Goal: Contribute content: Contribute content

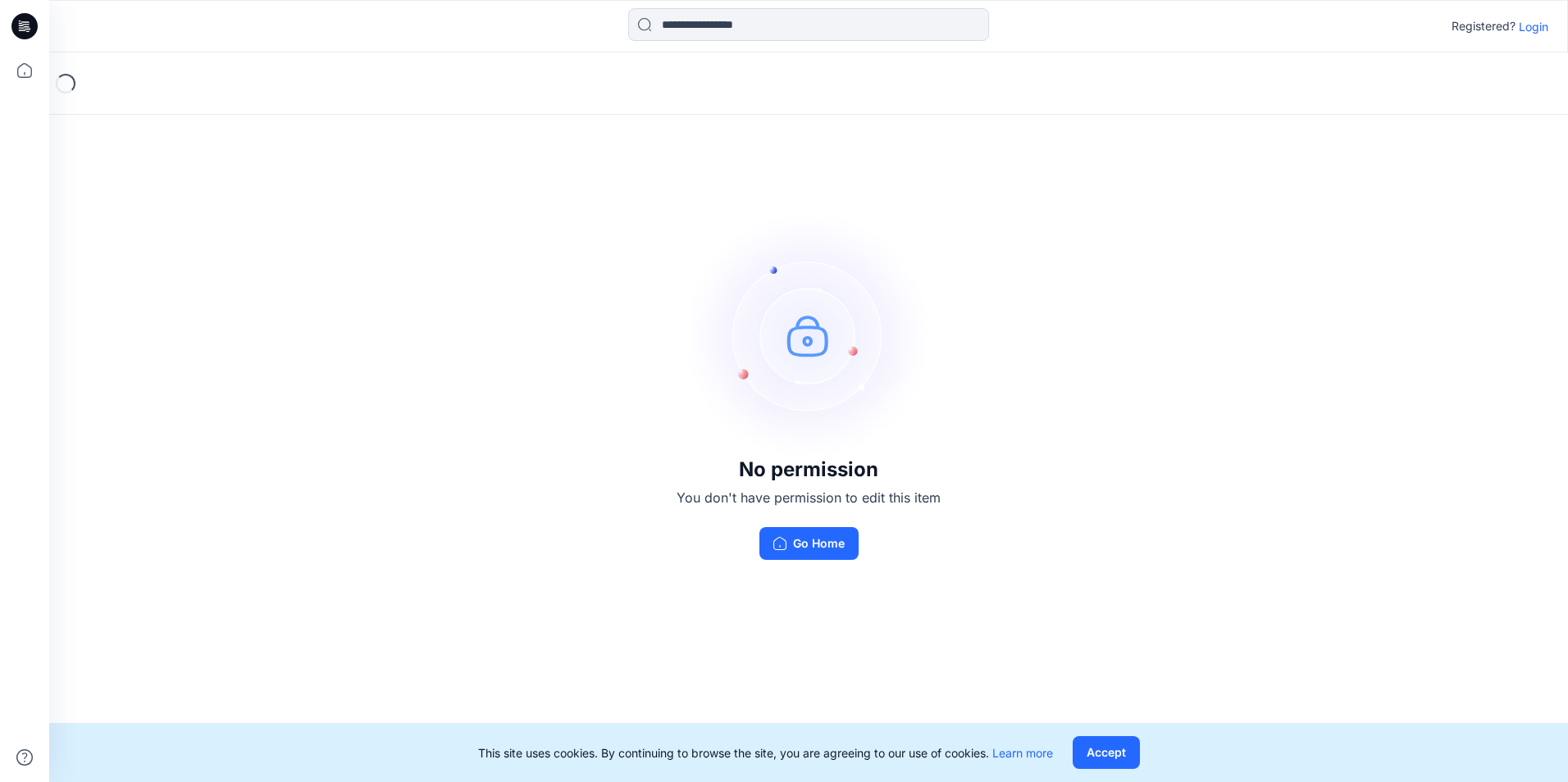
click at [850, 35] on div at bounding box center [808, 26] width 760 height 36
click at [22, 74] on icon at bounding box center [25, 70] width 36 height 36
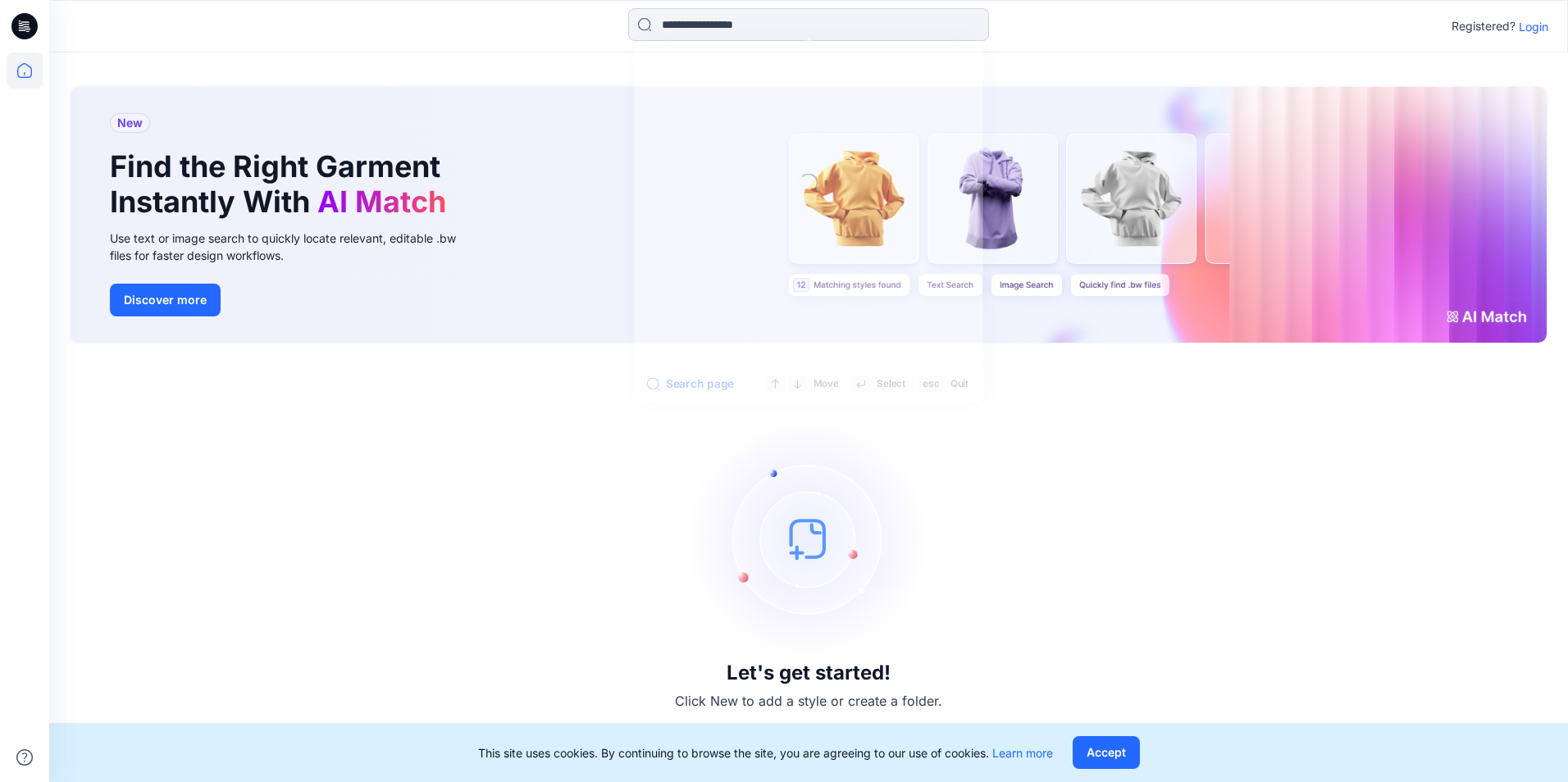
click at [769, 21] on input at bounding box center [808, 25] width 361 height 32
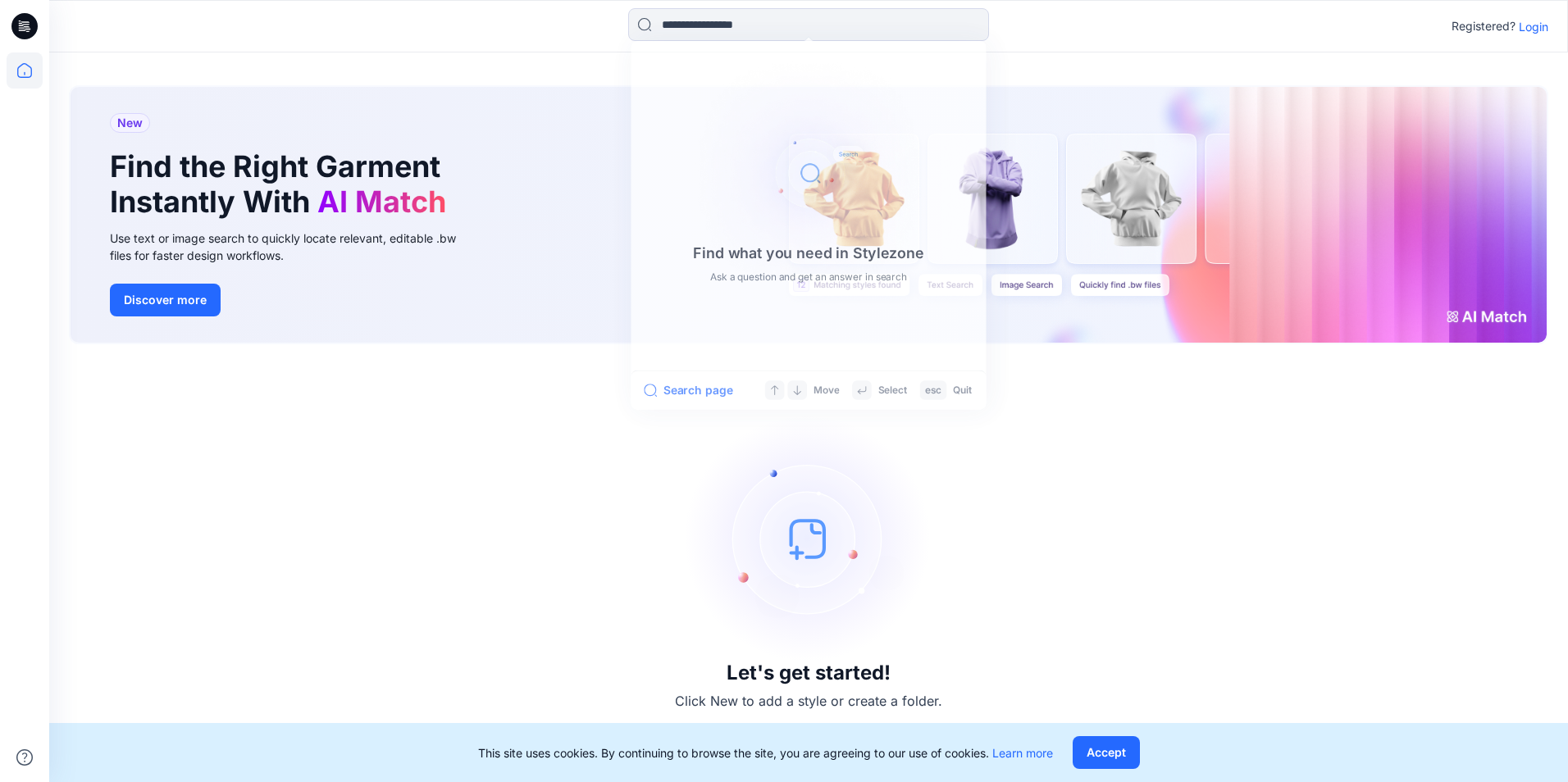
click at [480, 394] on div "Let's get started! Click New to add a style or create a folder." at bounding box center [808, 563] width 1479 height 398
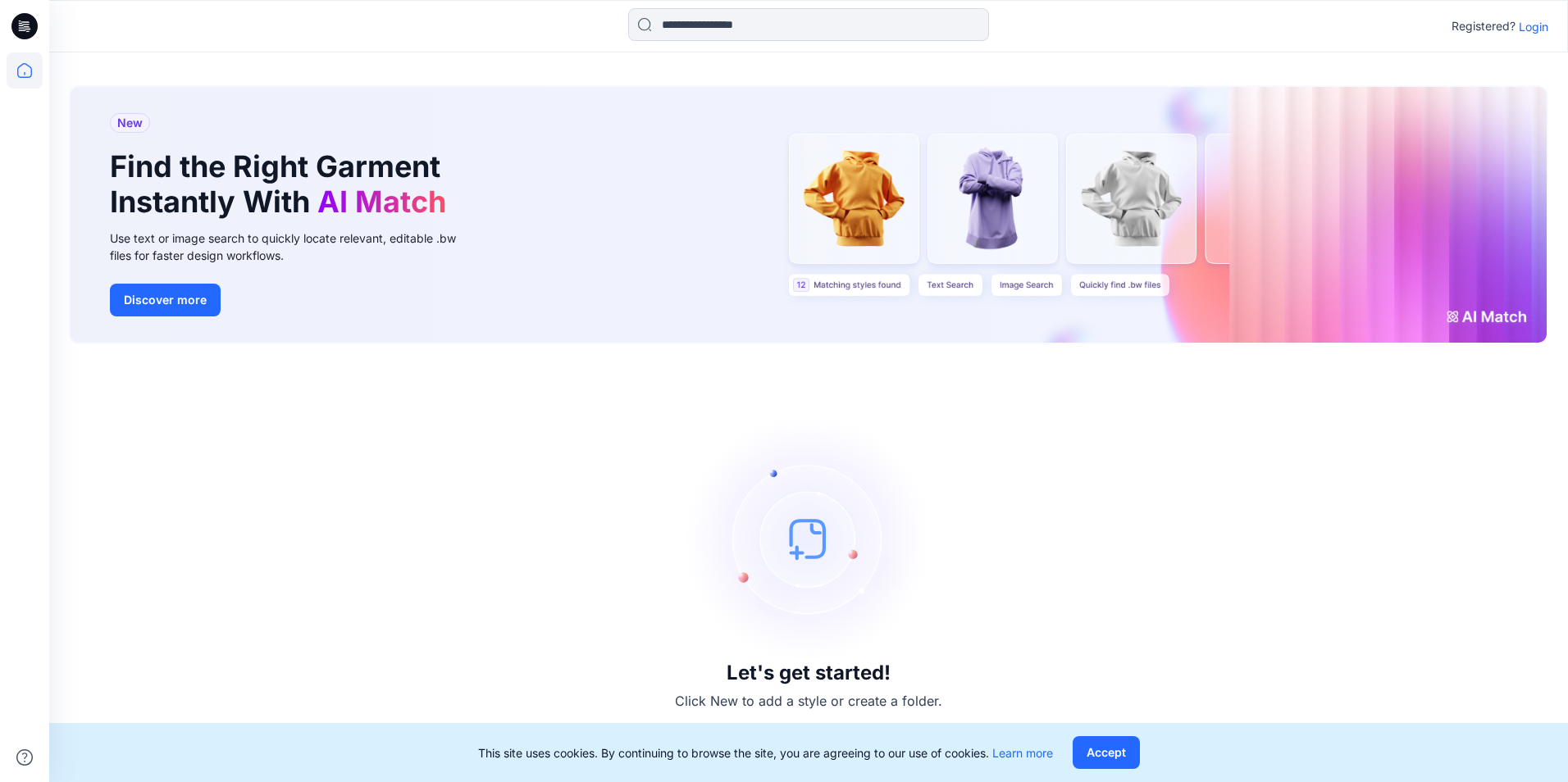
click at [850, 31] on p "Login" at bounding box center [1533, 26] width 30 height 17
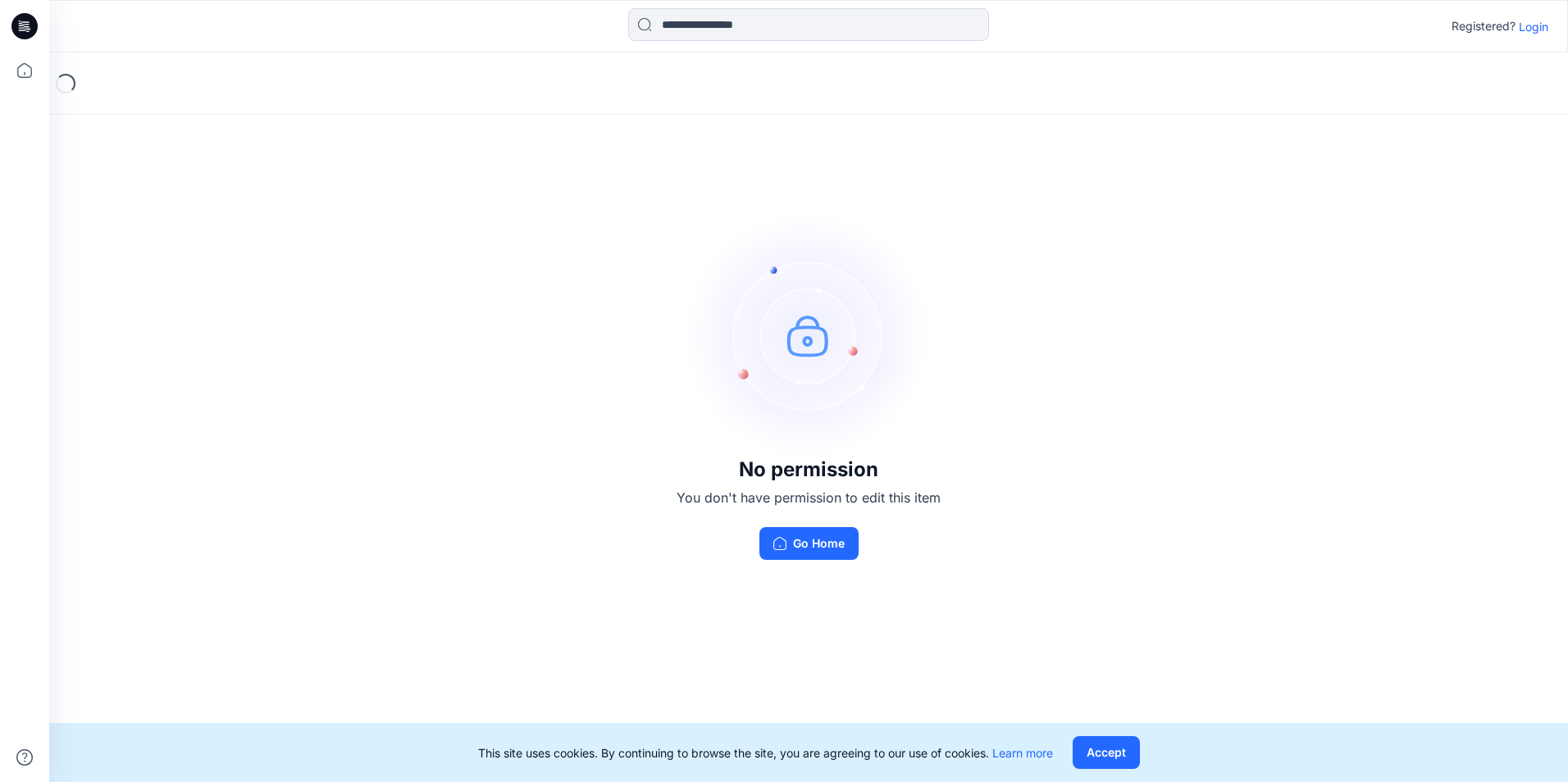
click at [1538, 26] on p "Login" at bounding box center [1533, 26] width 30 height 17
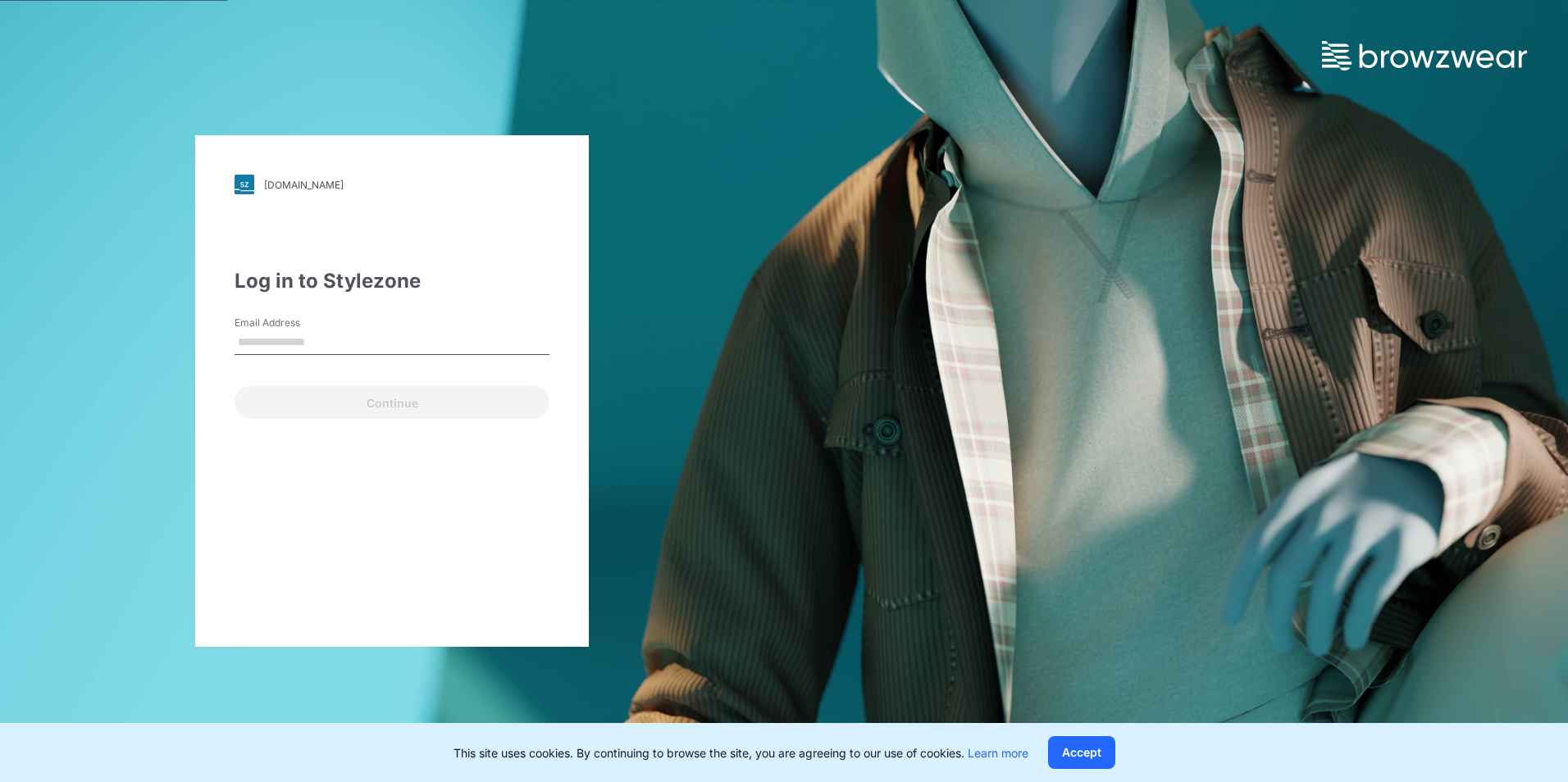
click at [363, 341] on input "Email Address" at bounding box center [391, 343] width 314 height 25
click at [679, 245] on div "walmart.stylezone.com Loading... Log in to Stylezone Email Address Continue" at bounding box center [391, 391] width 784 height 782
click at [349, 336] on input "Email Address" at bounding box center [391, 343] width 314 height 25
click at [435, 290] on div "Log in to Stylezone" at bounding box center [391, 281] width 314 height 30
click at [424, 276] on div "Log in to Stylezone" at bounding box center [391, 281] width 314 height 30
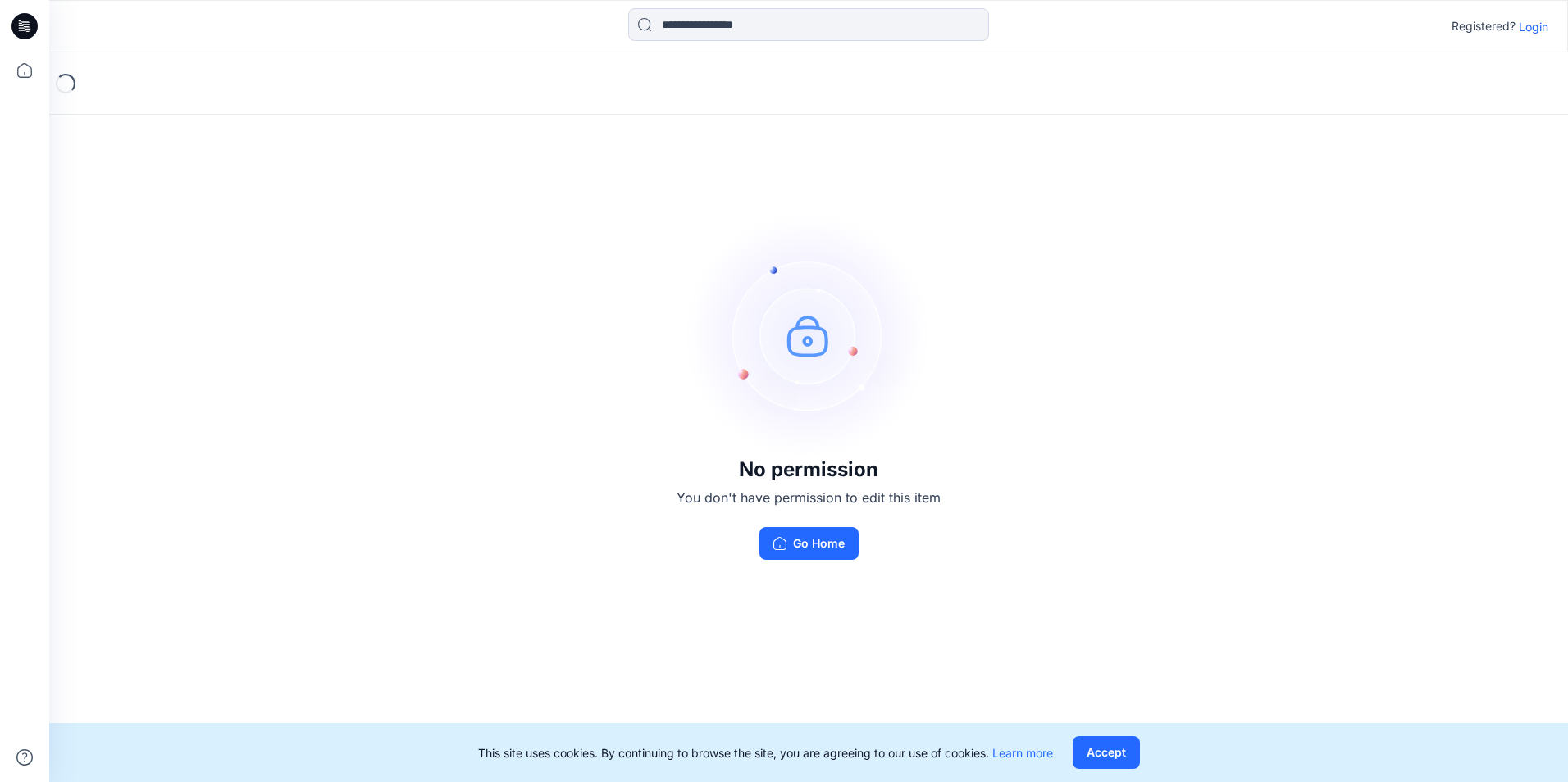
click at [1527, 24] on p "Login" at bounding box center [1533, 26] width 30 height 17
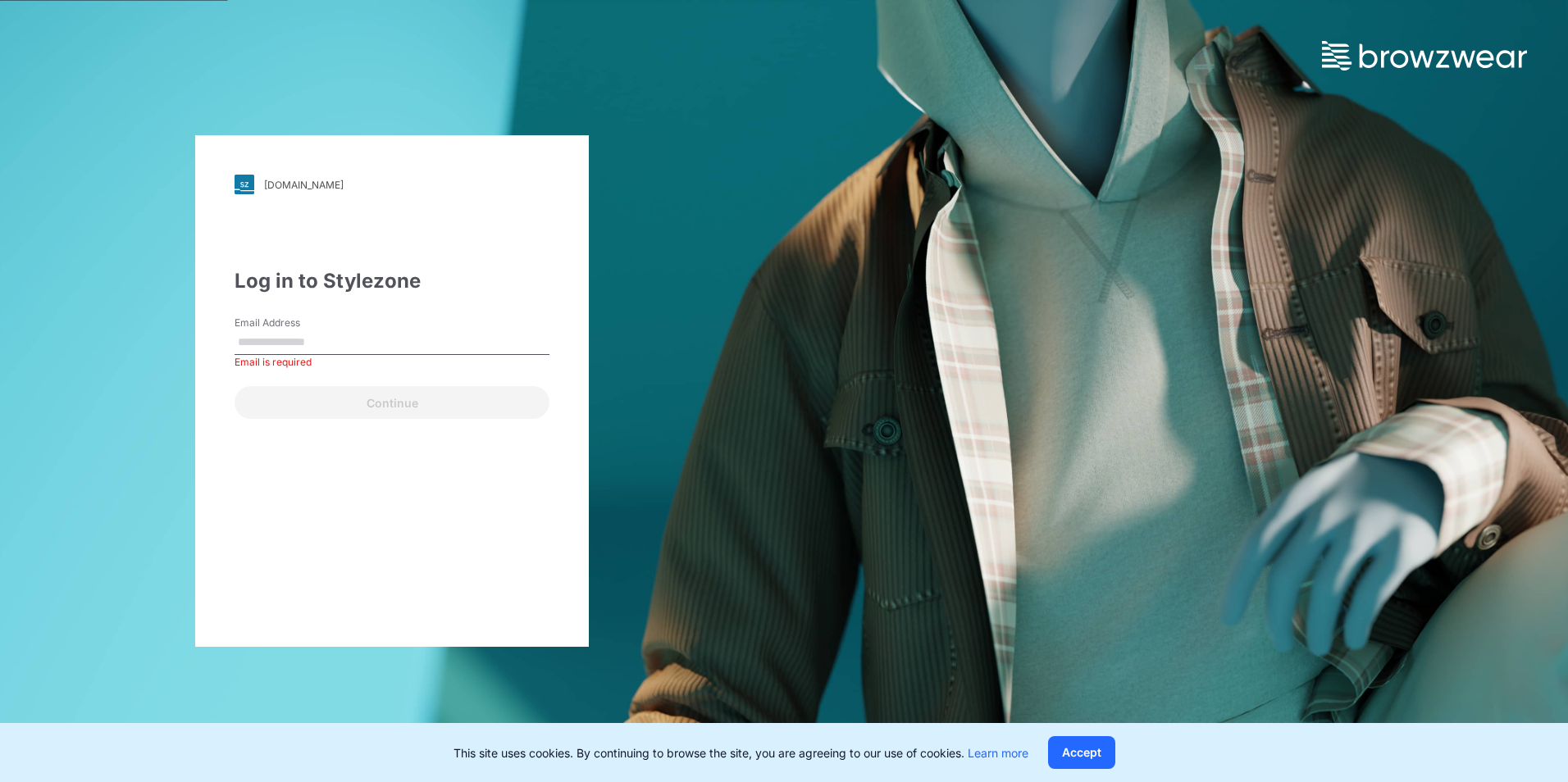
click at [320, 344] on input "Email Address" at bounding box center [391, 343] width 314 height 25
click at [395, 347] on input "Email Address" at bounding box center [391, 343] width 314 height 25
paste input "**********"
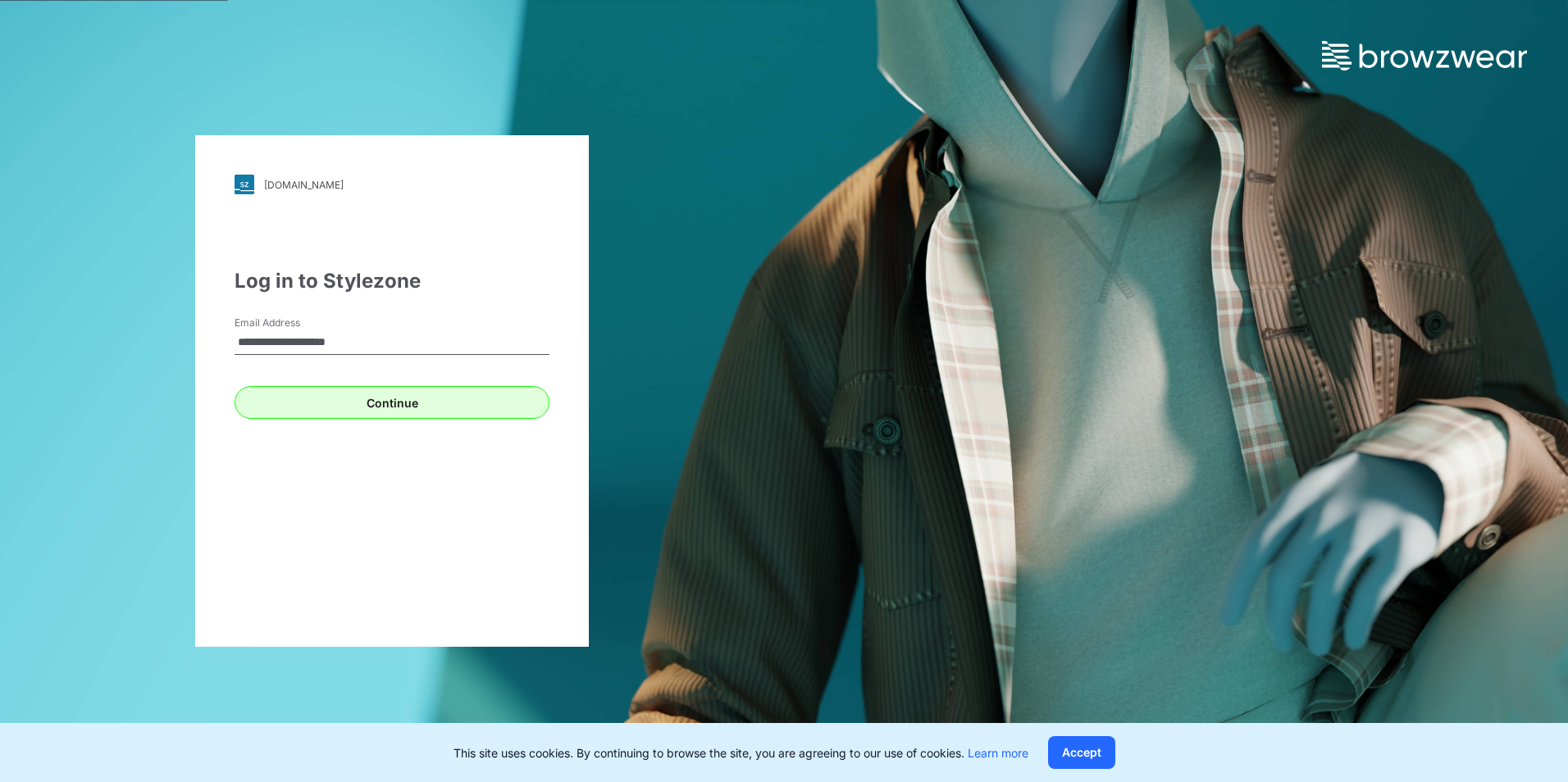
type input "**********"
click at [386, 400] on button "Continue" at bounding box center [391, 403] width 314 height 32
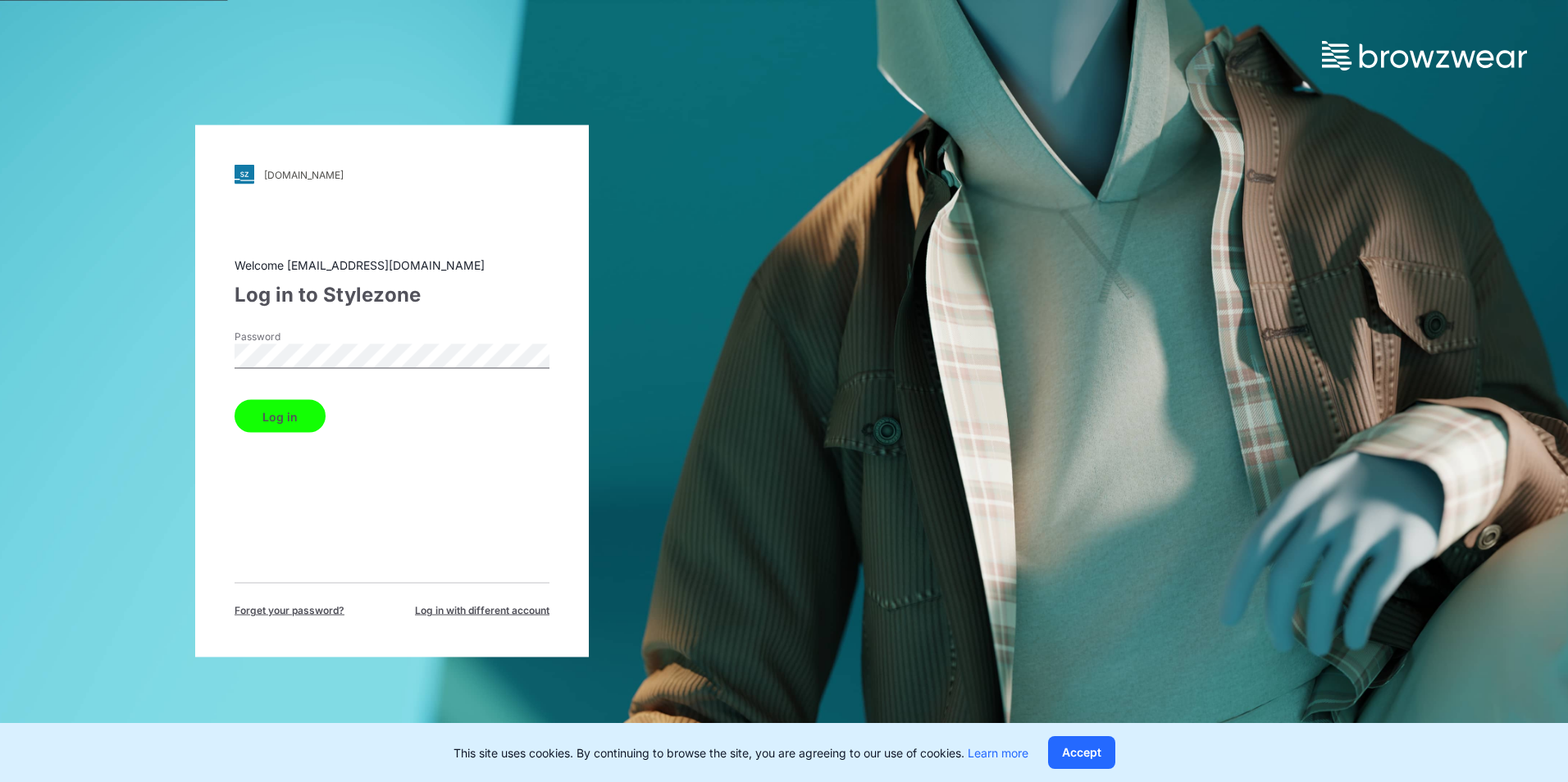
click at [259, 418] on button "Log in" at bounding box center [279, 416] width 91 height 32
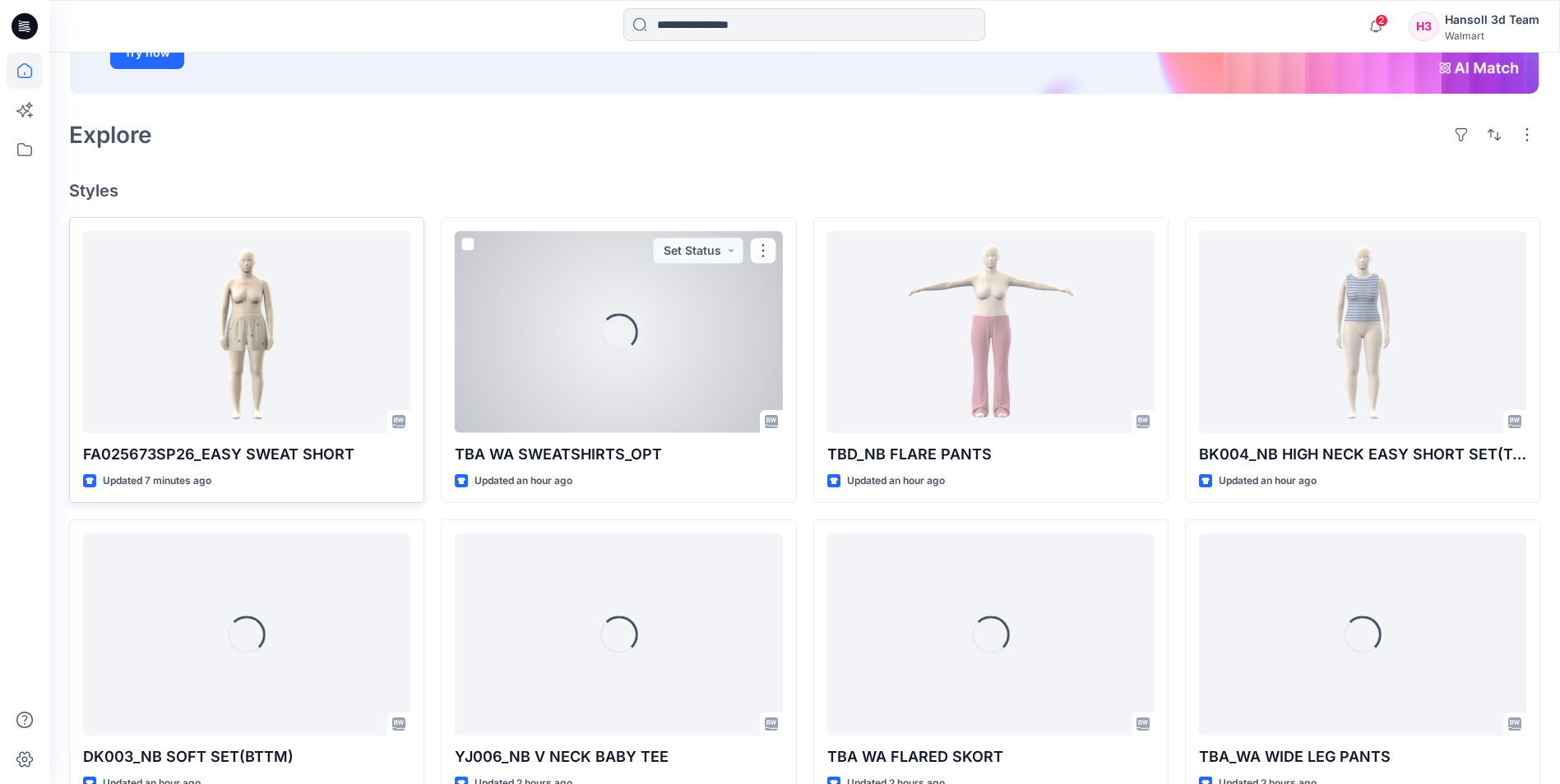
scroll to position [329, 0]
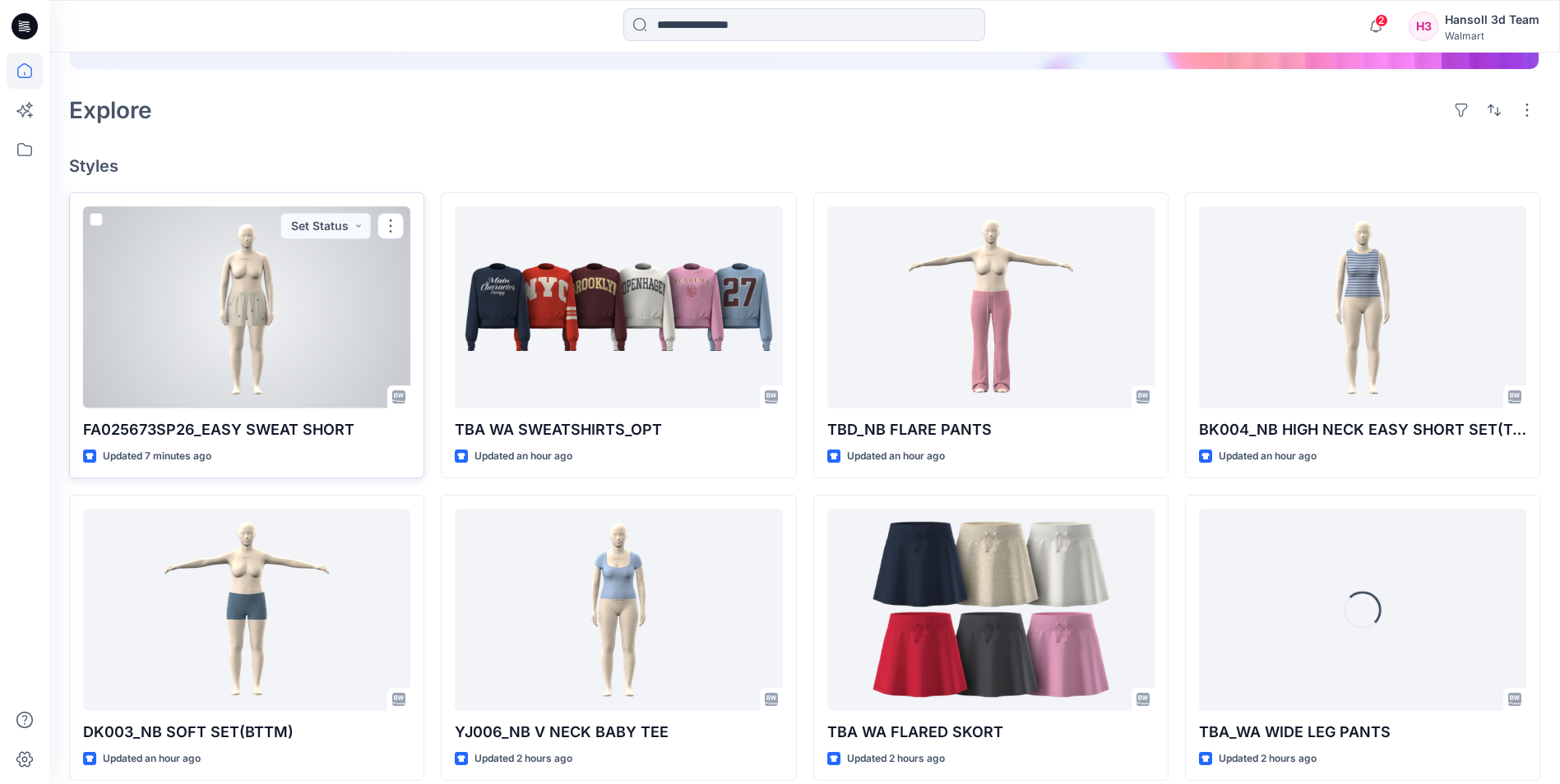
click at [253, 295] on div at bounding box center [247, 307] width 327 height 201
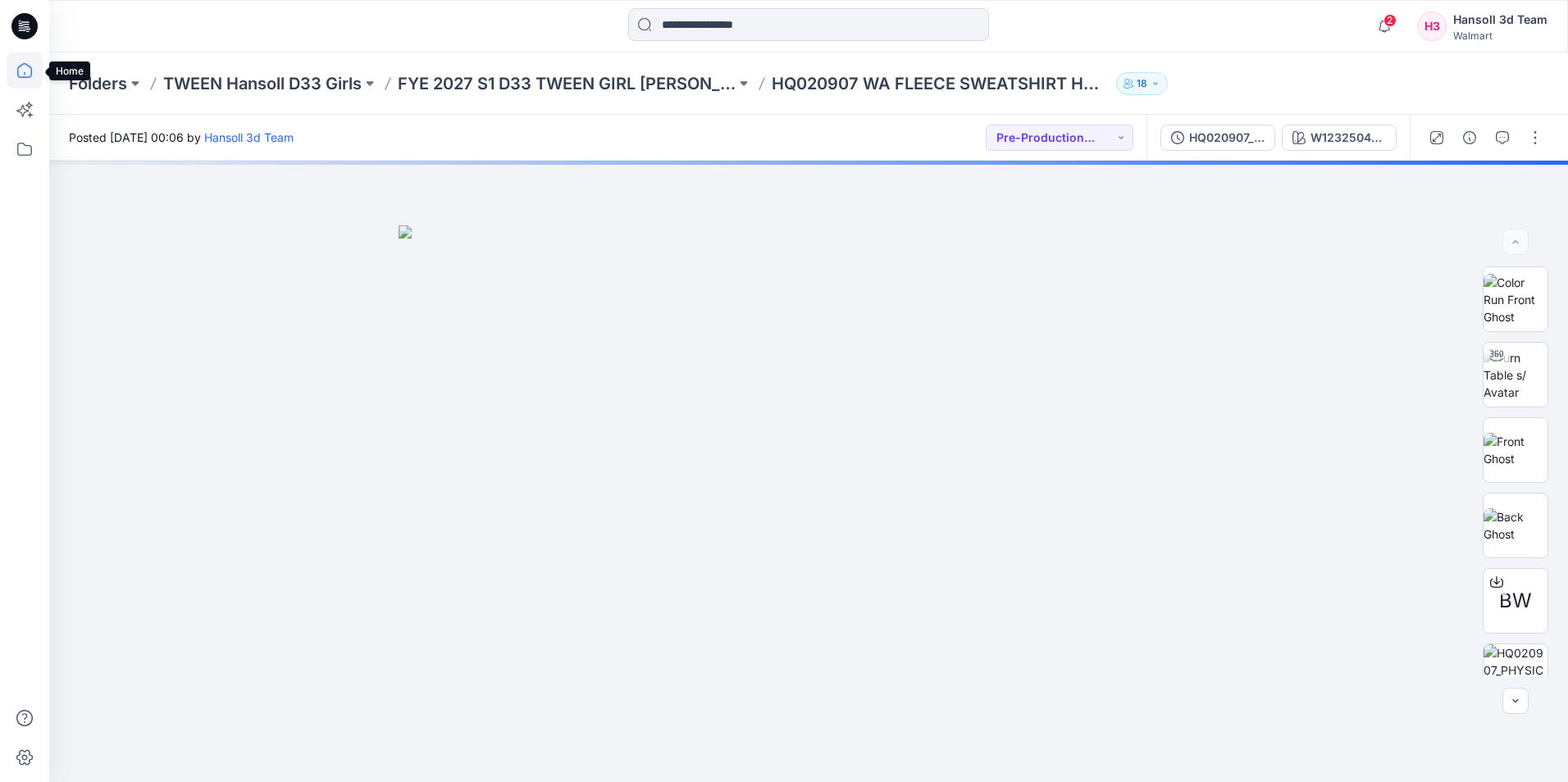
click at [23, 65] on icon at bounding box center [25, 70] width 36 height 36
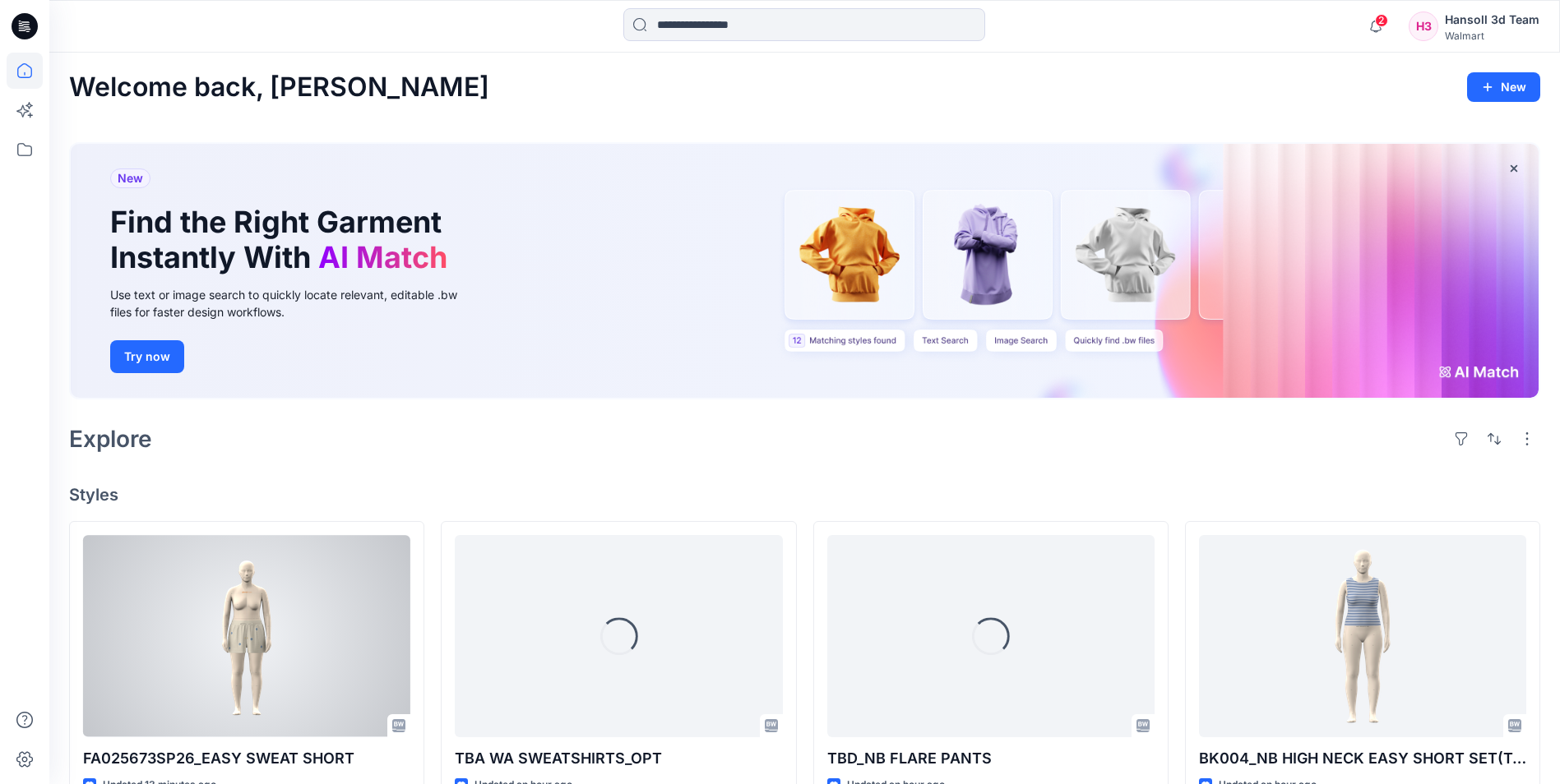
scroll to position [247, 0]
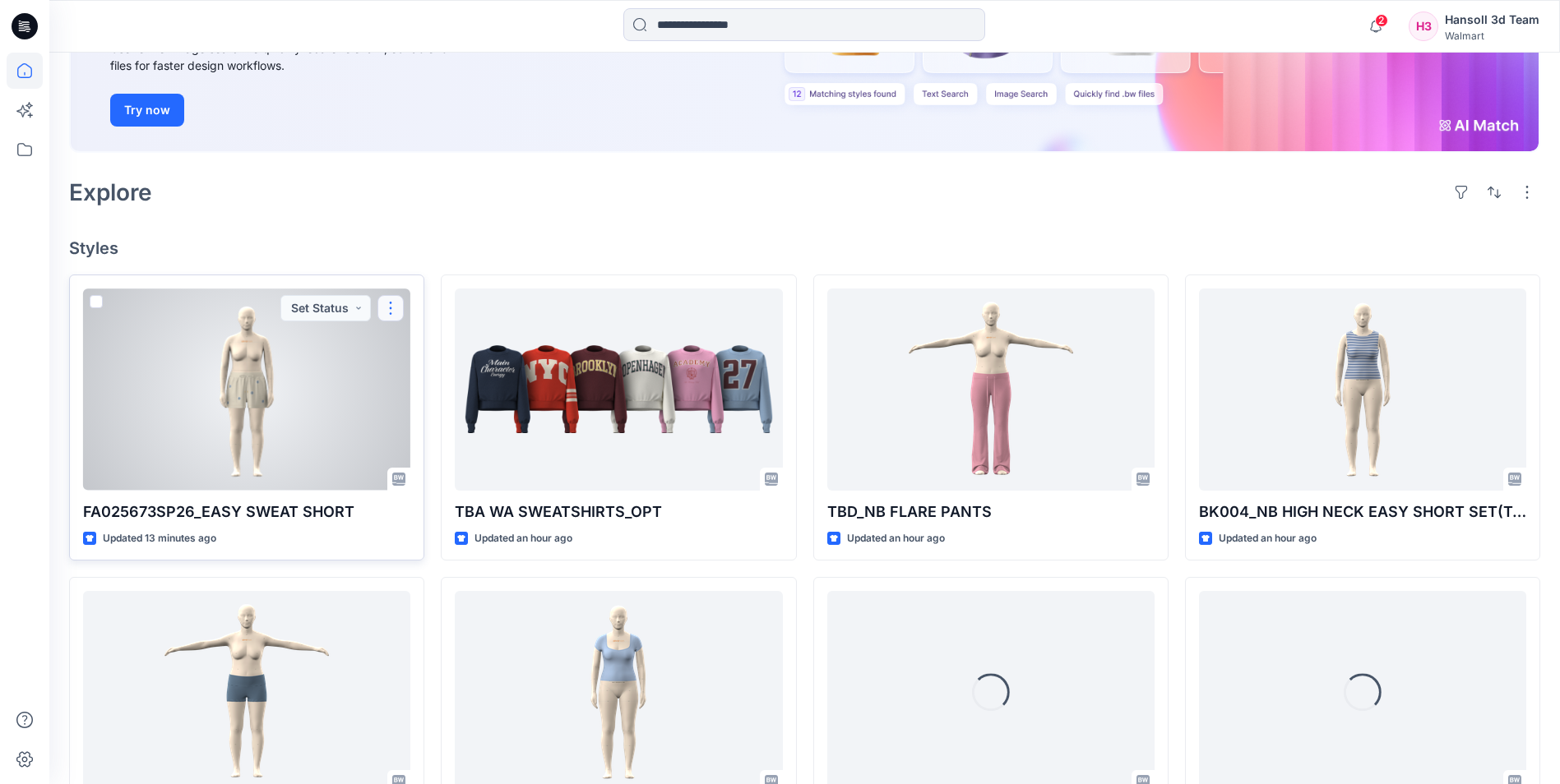
click at [391, 307] on button "button" at bounding box center [390, 308] width 27 height 27
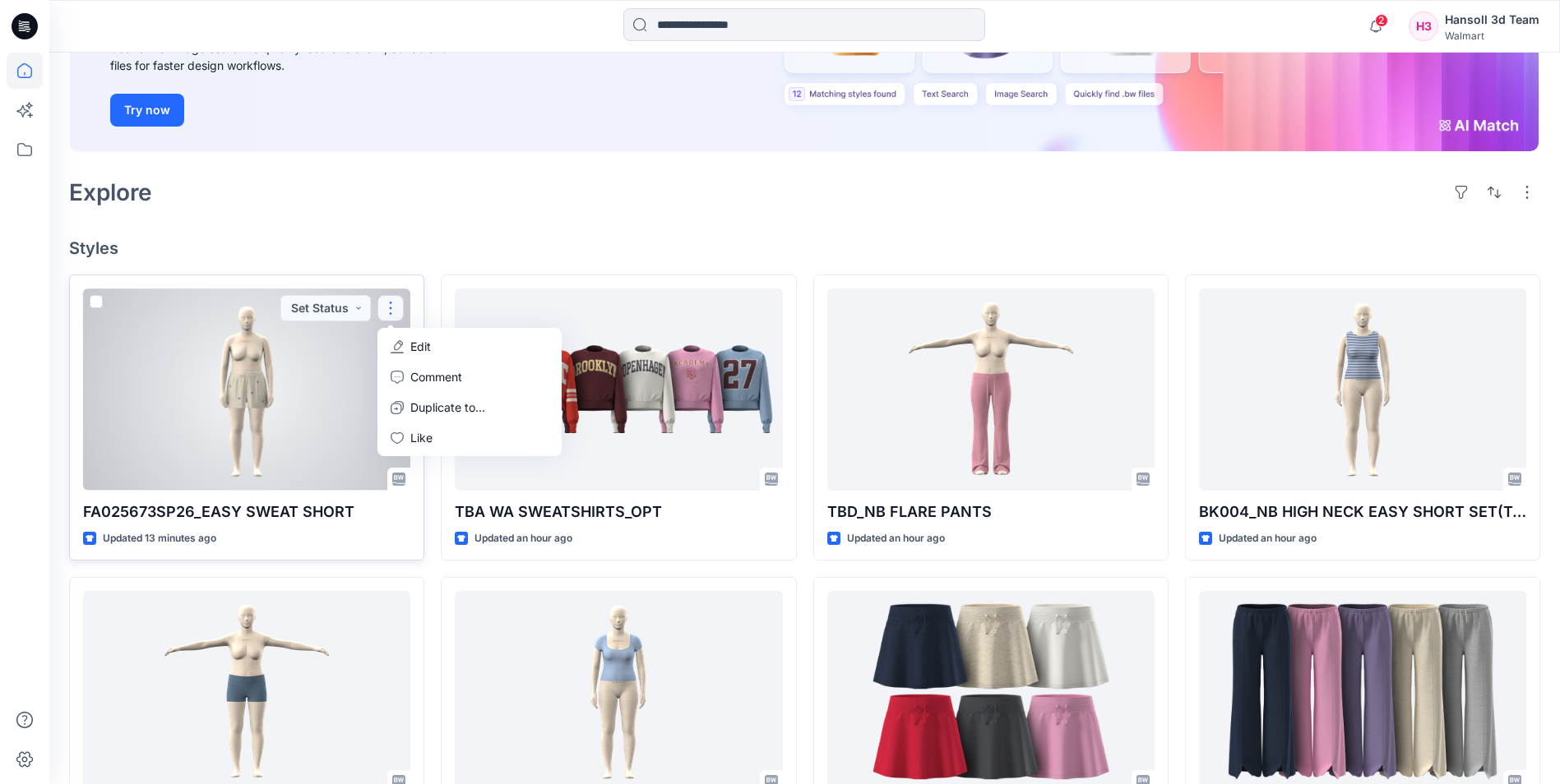
click at [423, 347] on p "Edit" at bounding box center [421, 346] width 21 height 17
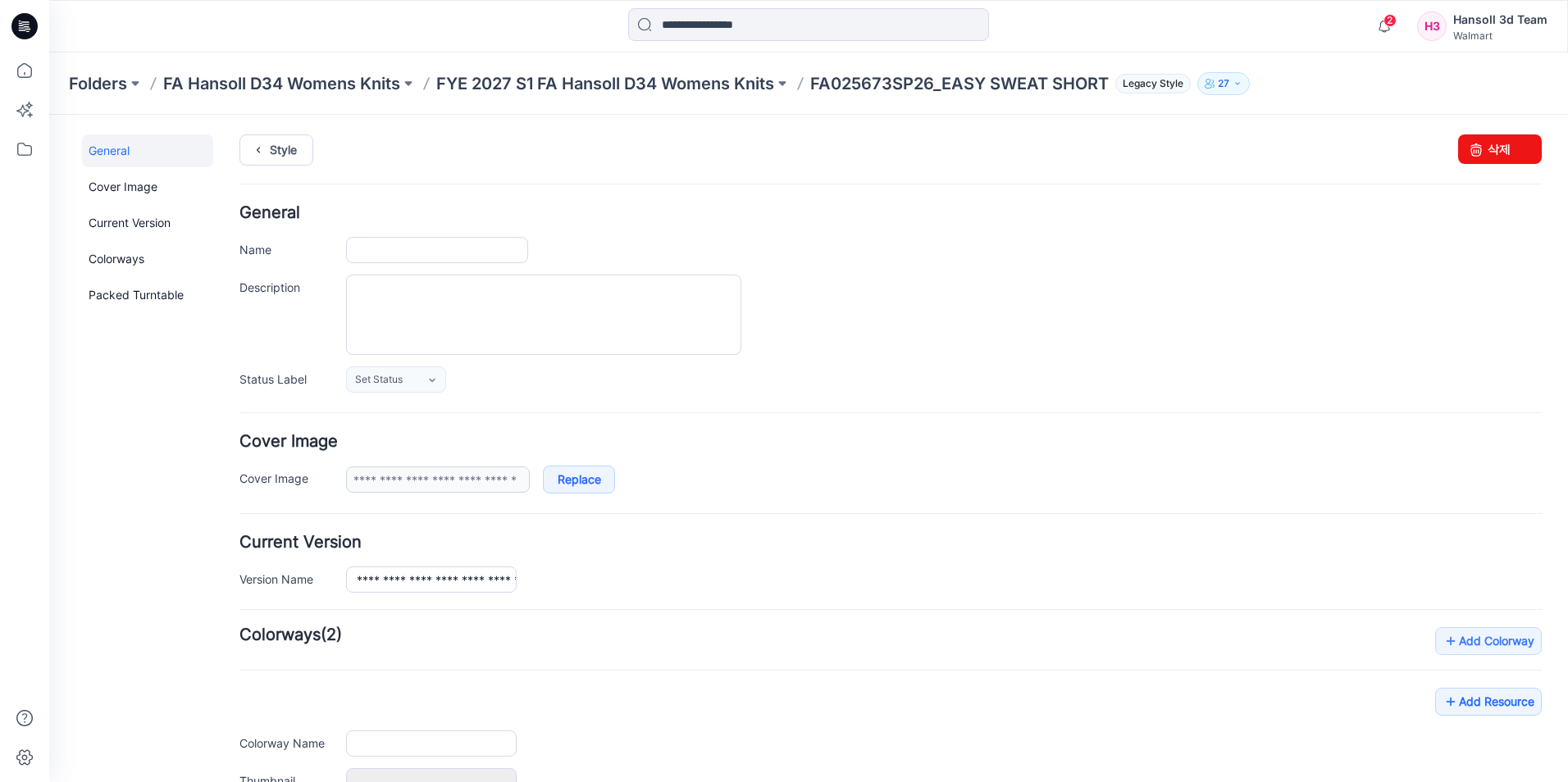
type input "**********"
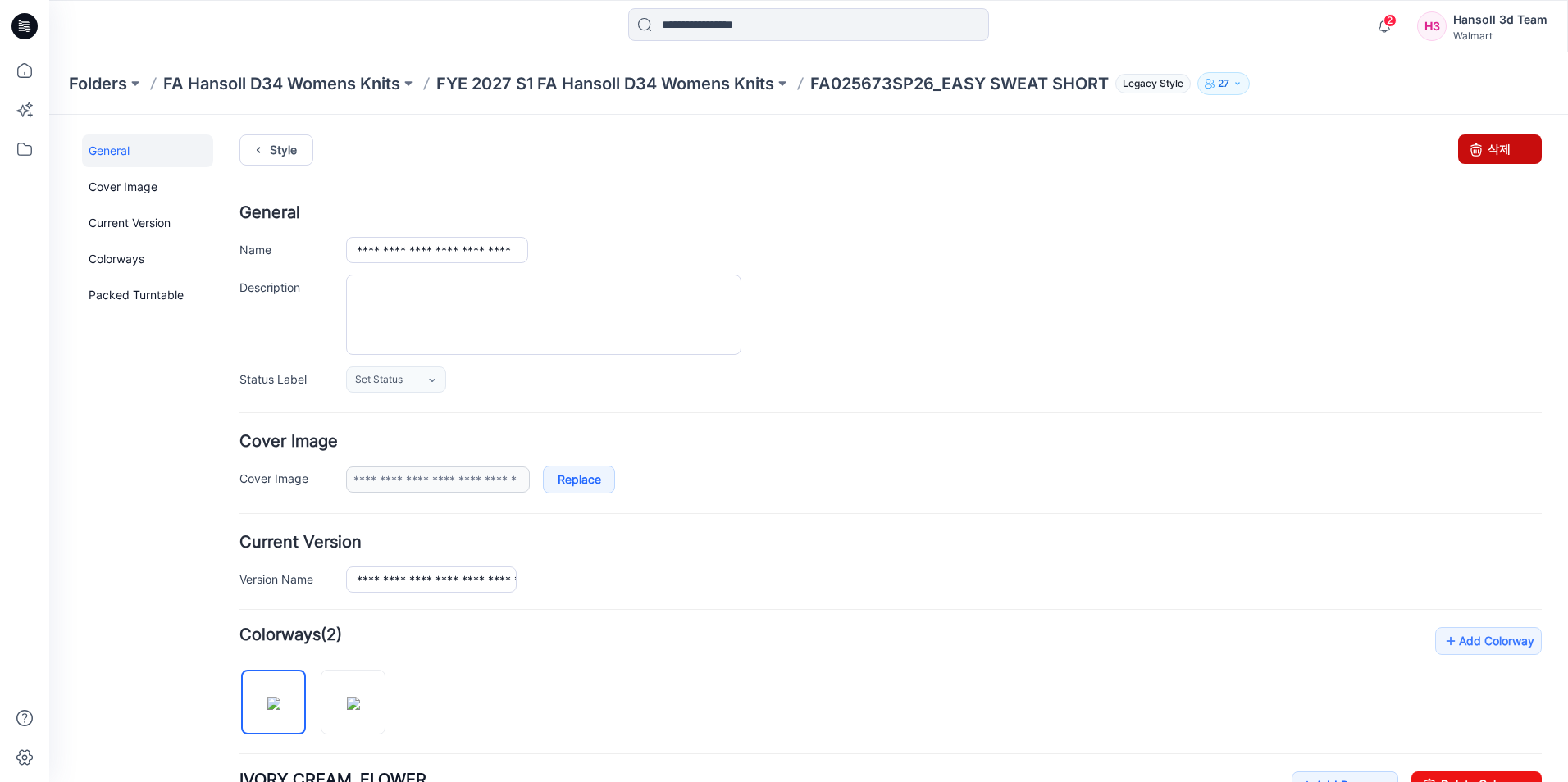
click at [1485, 149] on link "삭제" at bounding box center [1500, 149] width 84 height 30
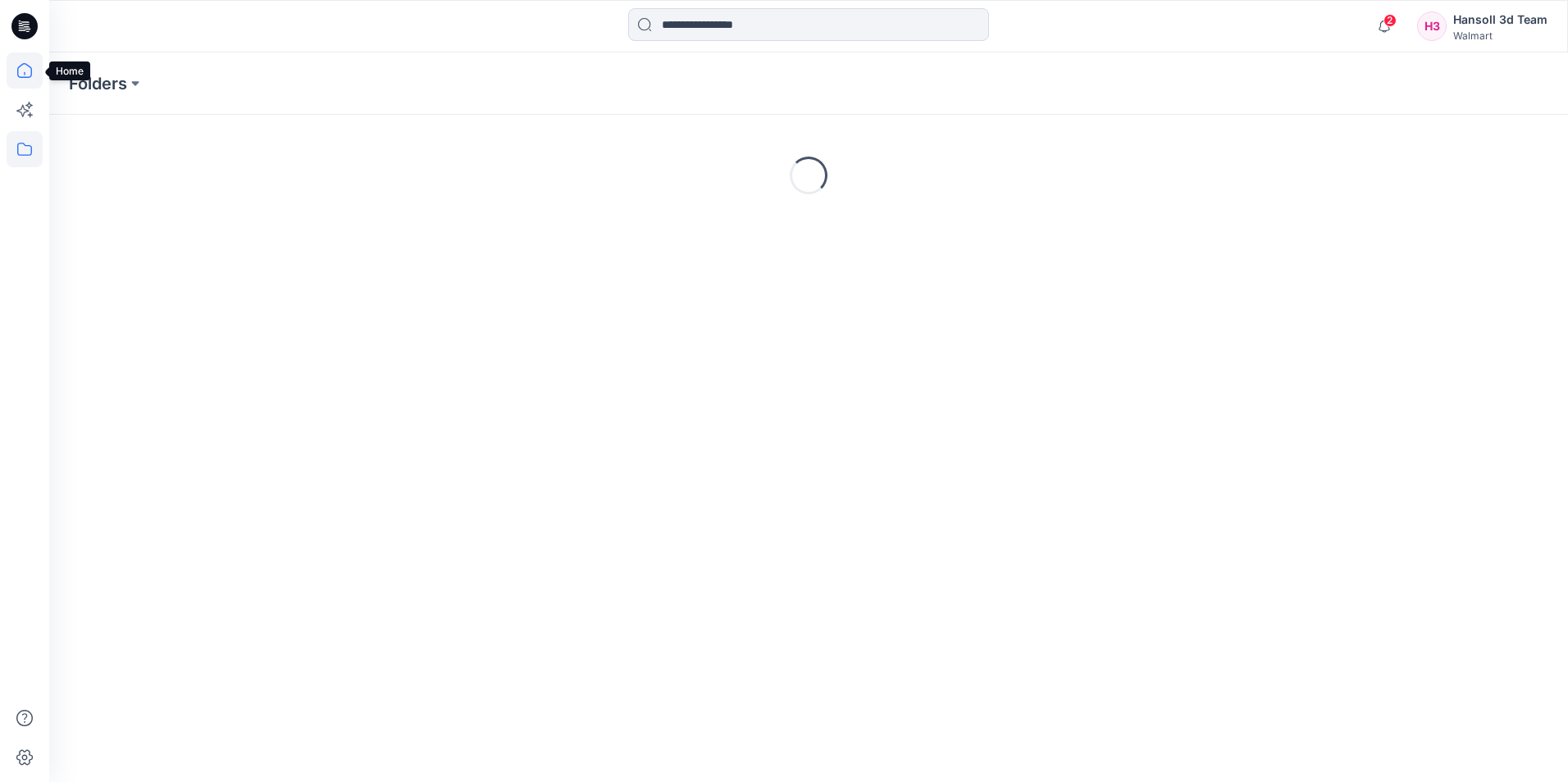
click at [27, 68] on icon at bounding box center [25, 70] width 36 height 36
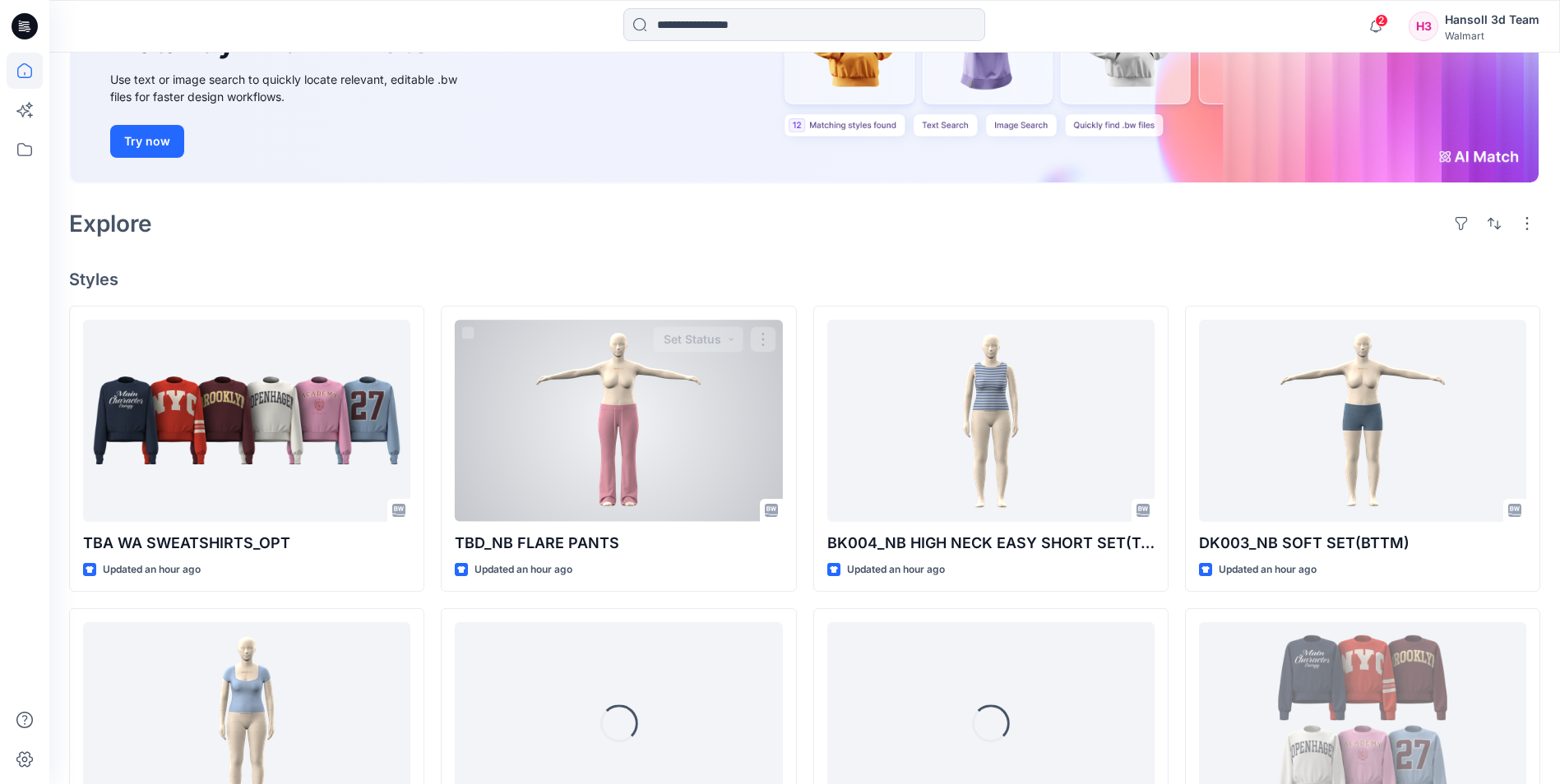
scroll to position [247, 0]
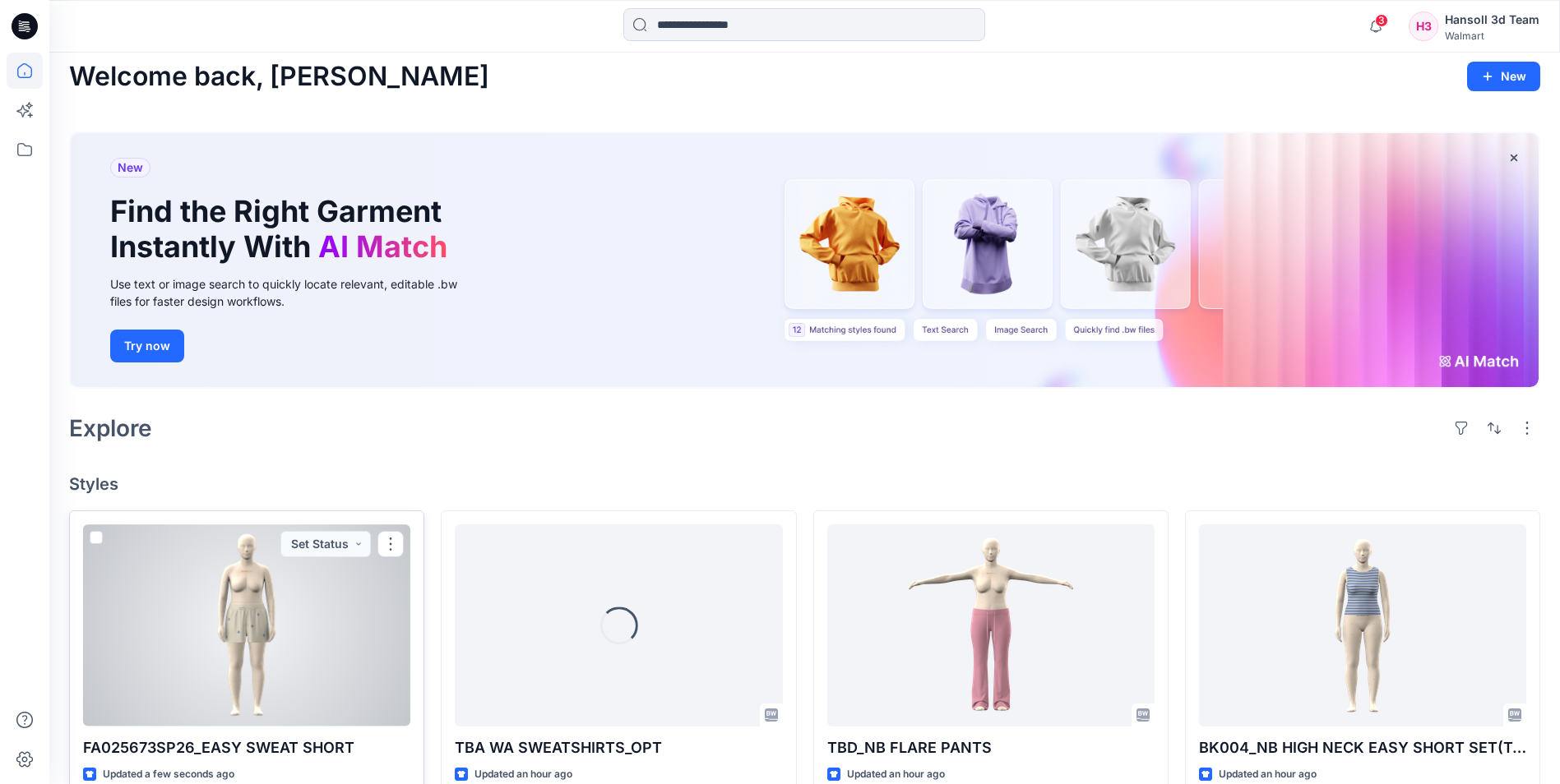
scroll to position [82, 0]
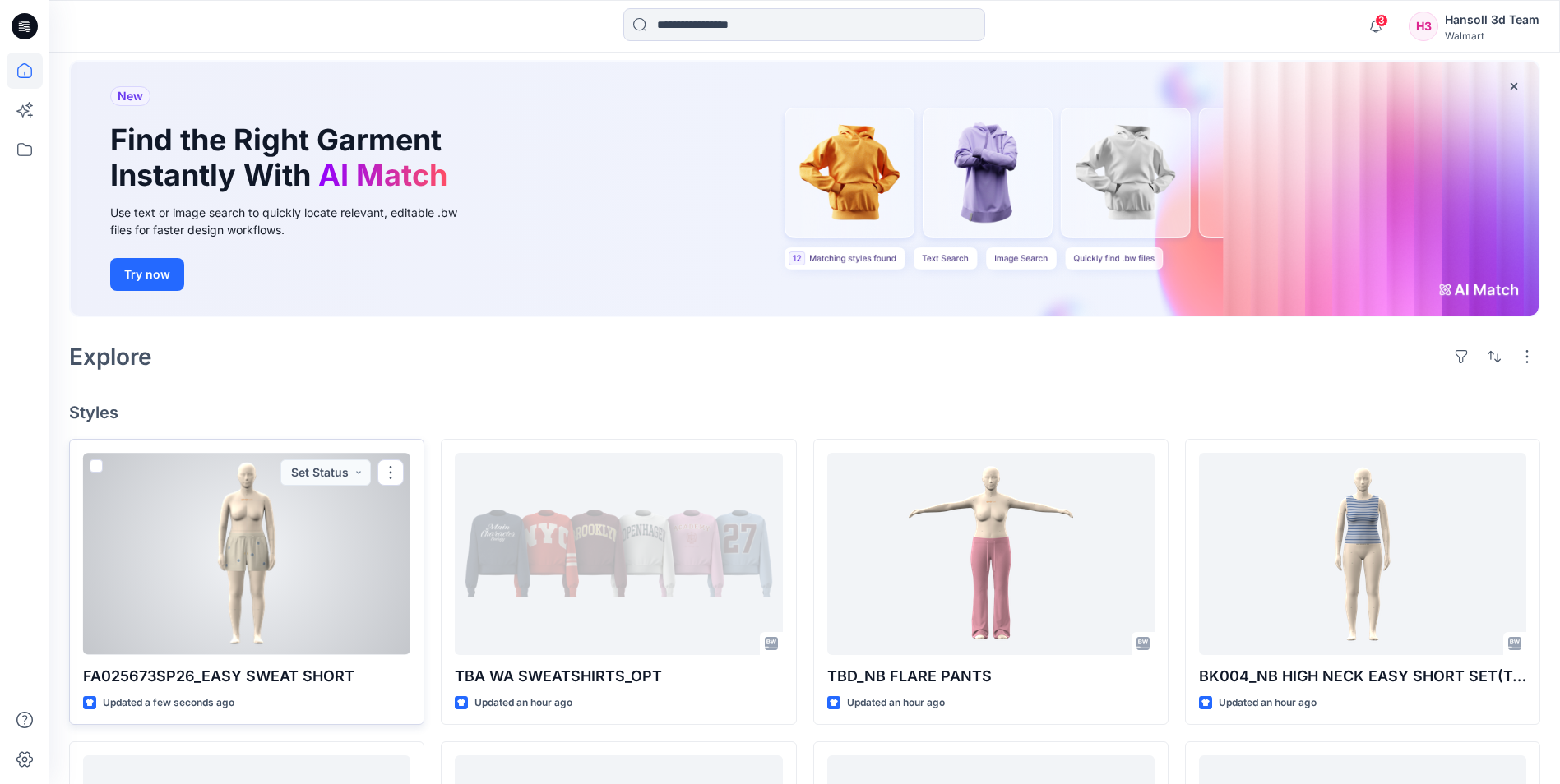
click at [245, 549] on div at bounding box center [247, 554] width 327 height 201
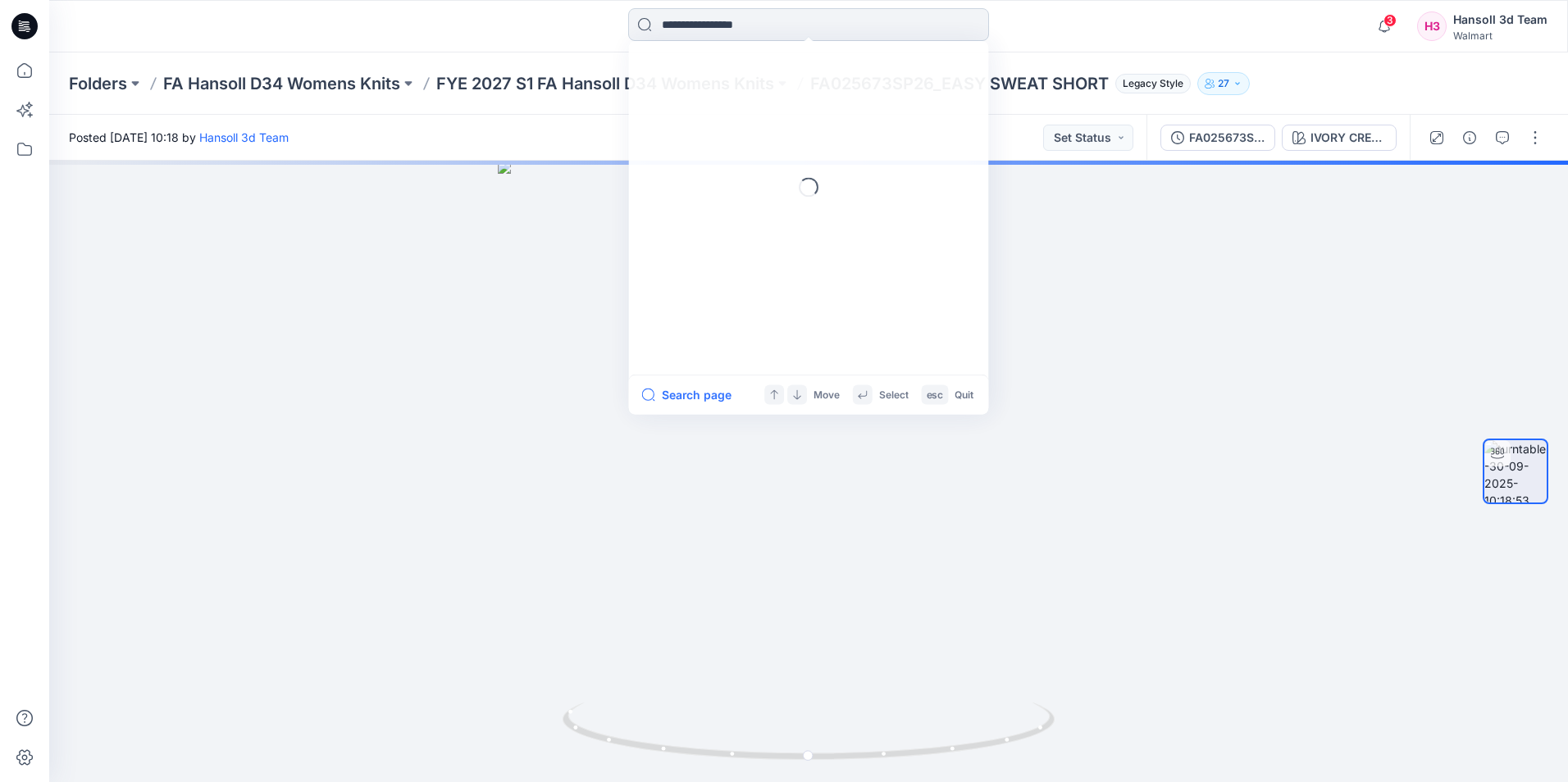
click at [793, 31] on input at bounding box center [808, 25] width 361 height 32
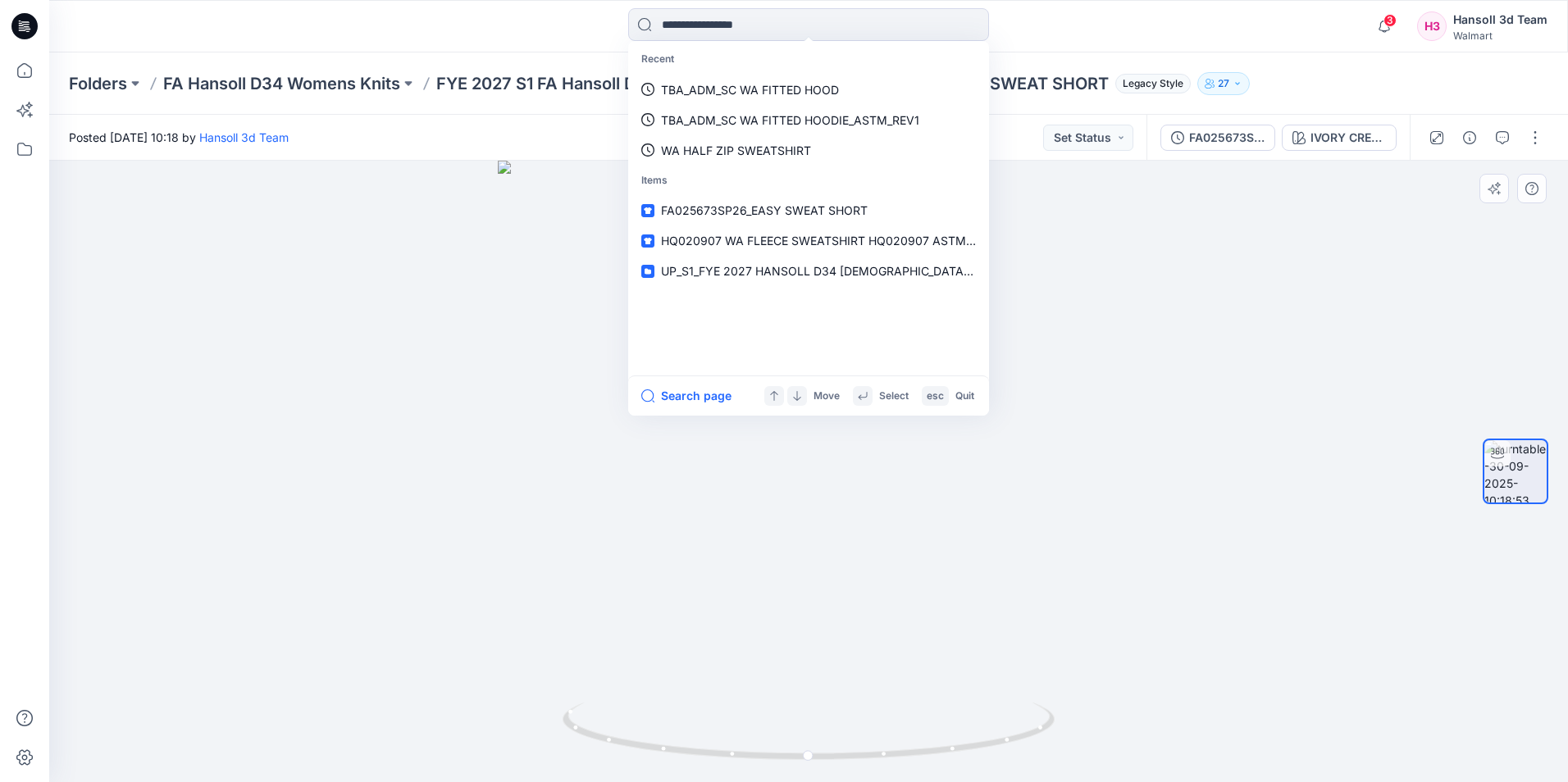
click at [1089, 350] on div at bounding box center [808, 471] width 1518 height 621
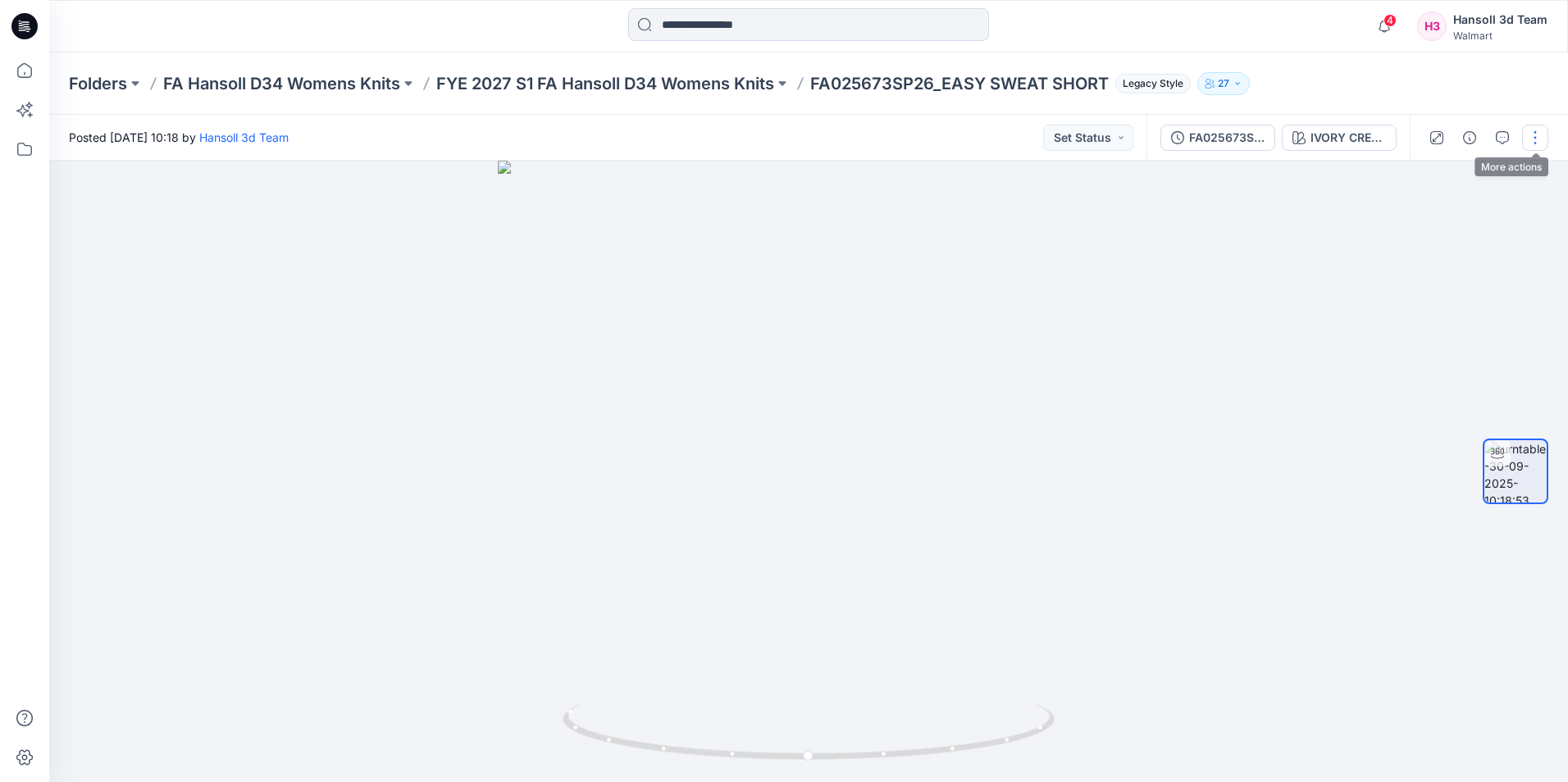
click at [1535, 133] on button "button" at bounding box center [1535, 138] width 26 height 26
click at [1428, 174] on p "Edit" at bounding box center [1430, 176] width 21 height 17
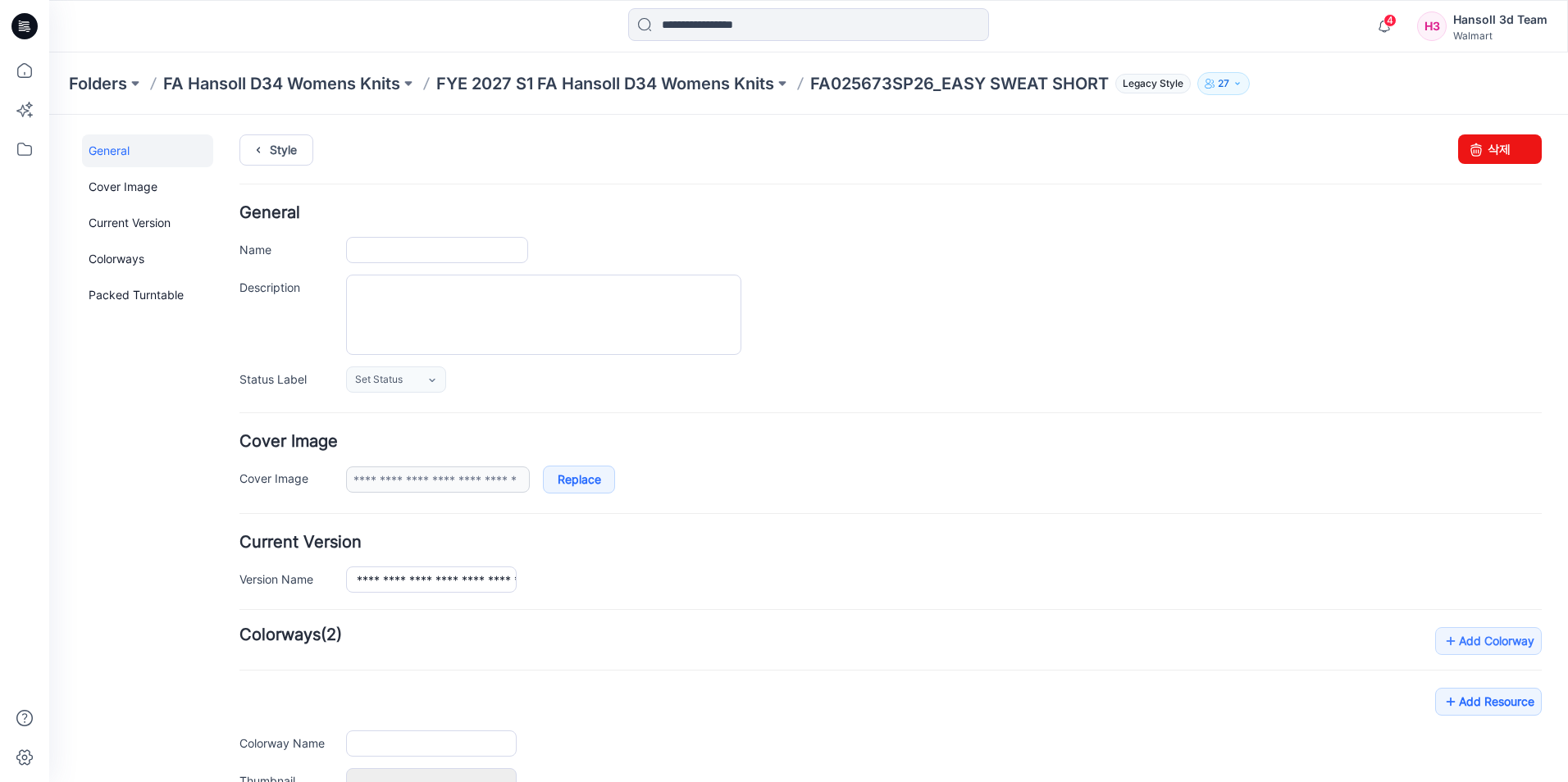
type input "**********"
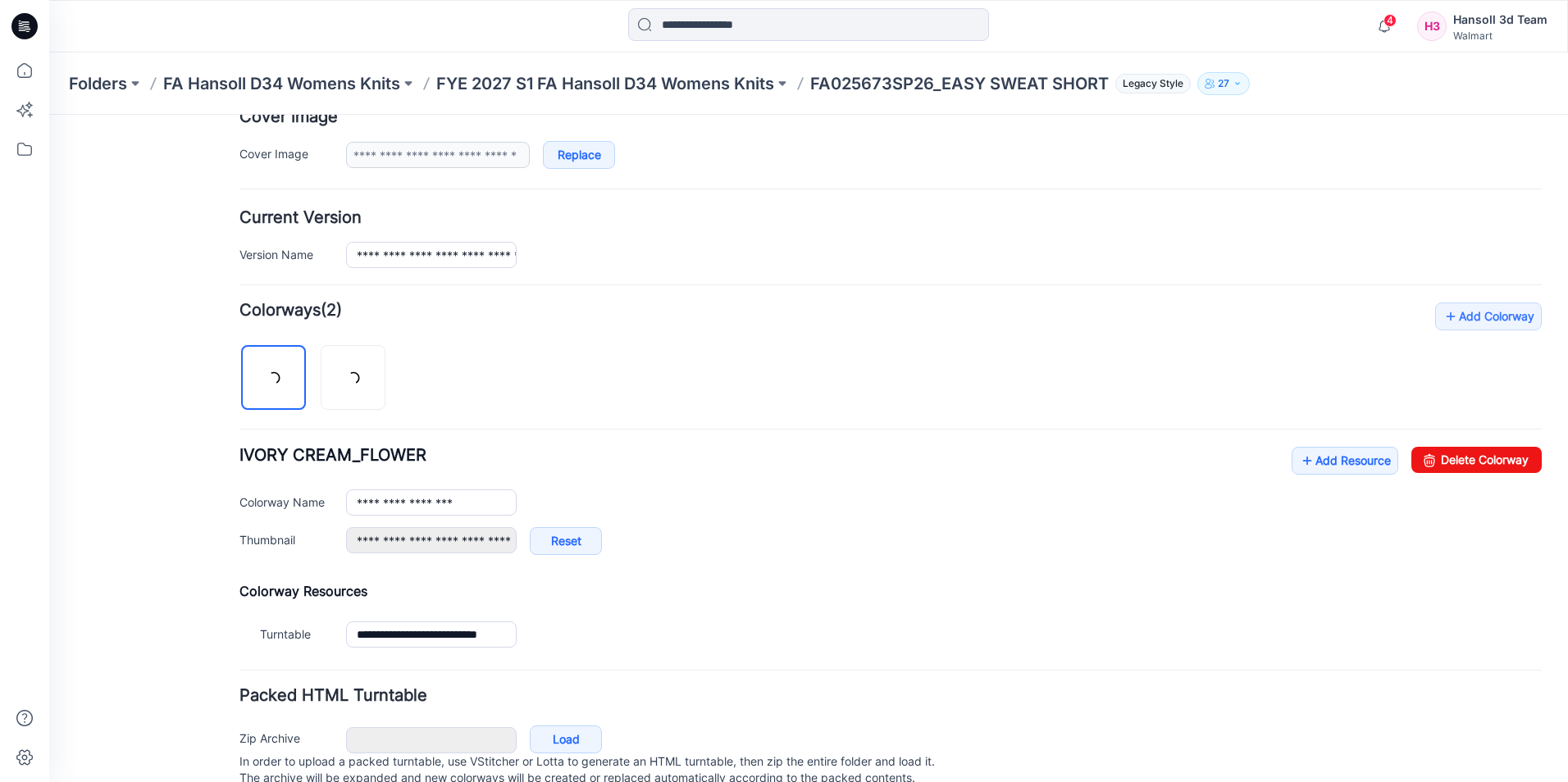
scroll to position [384, 0]
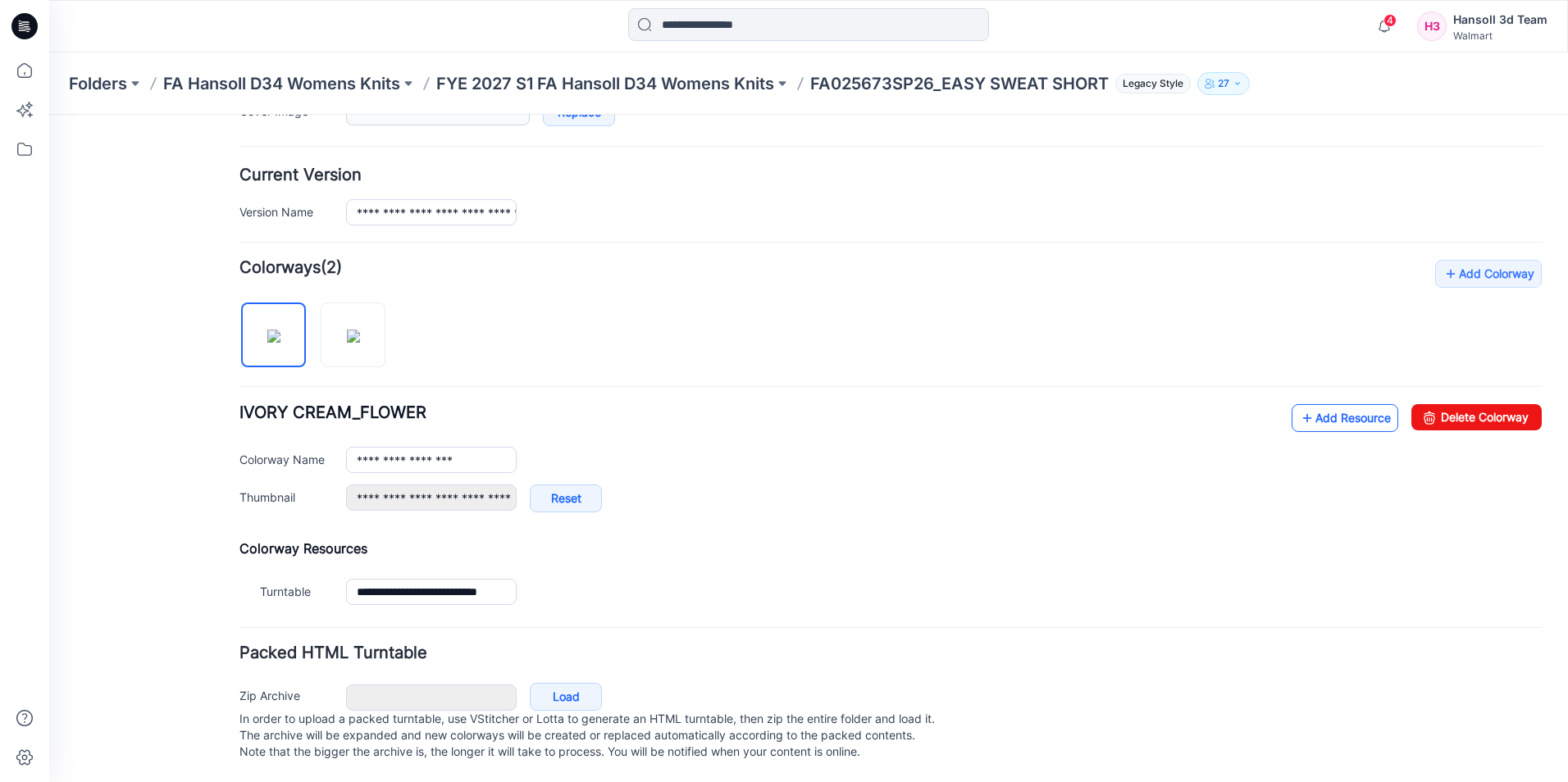
click at [1344, 404] on link "Add Resource" at bounding box center [1344, 418] width 107 height 28
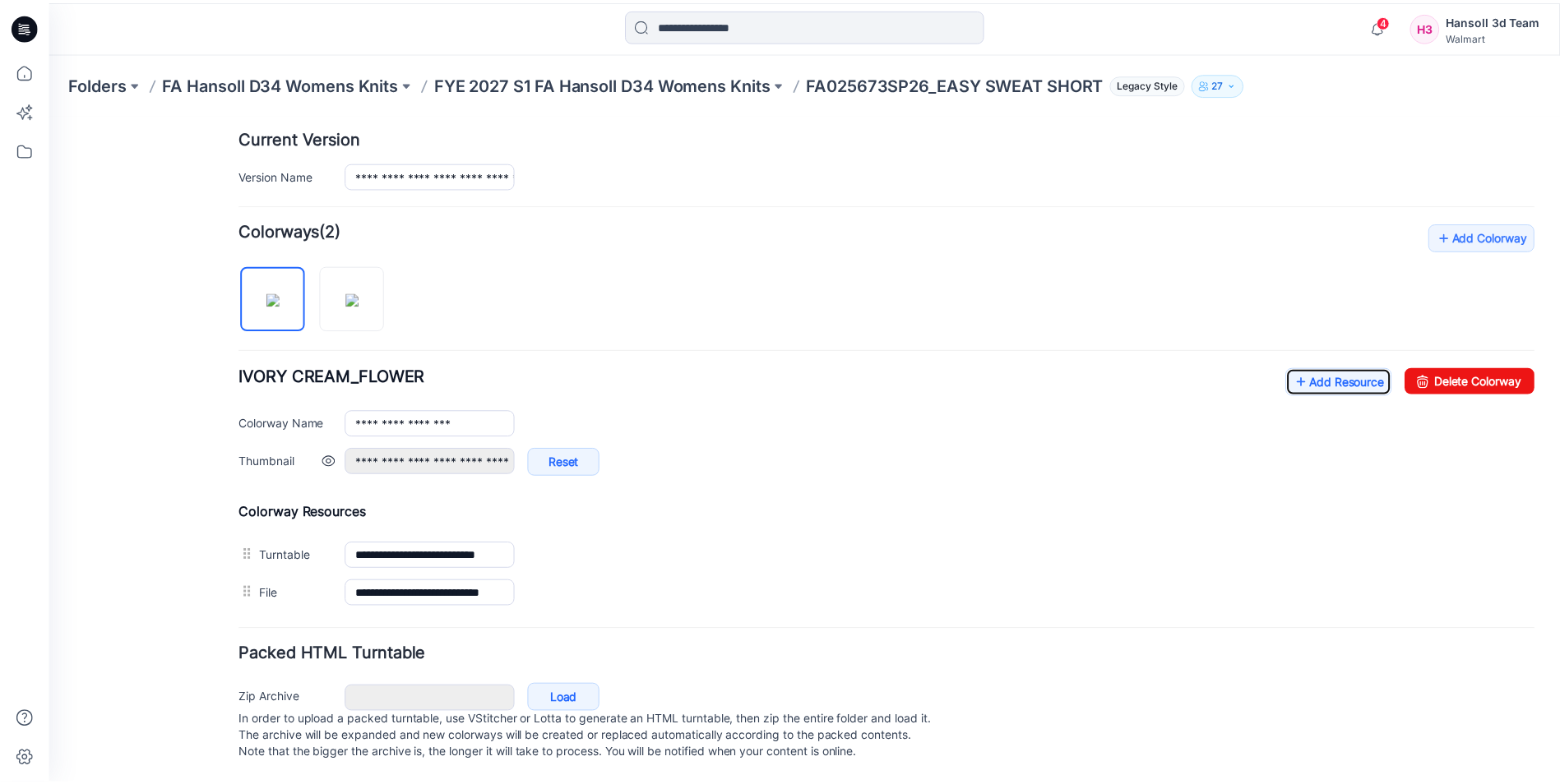
scroll to position [422, 0]
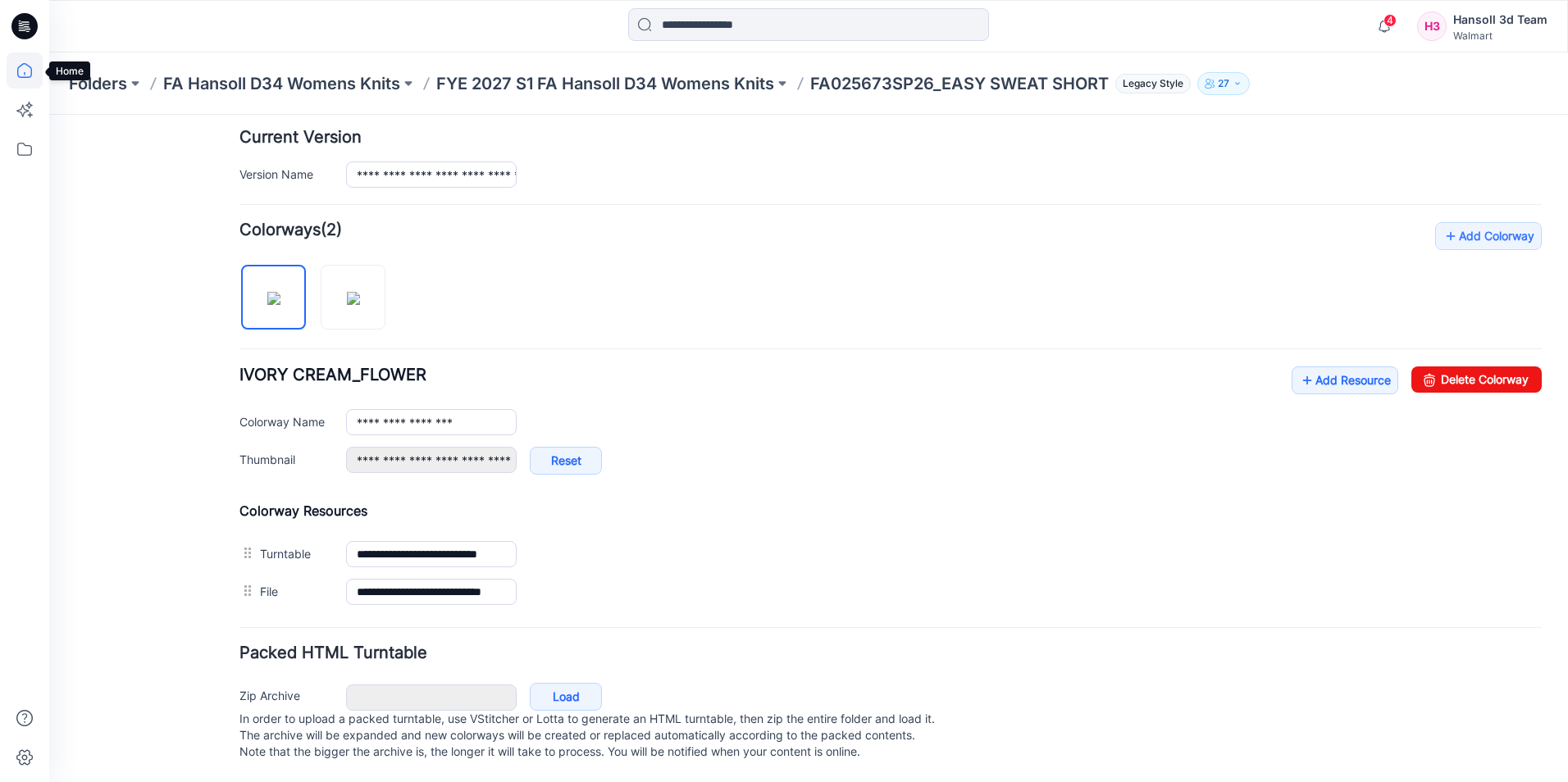
click at [19, 65] on icon at bounding box center [25, 70] width 36 height 36
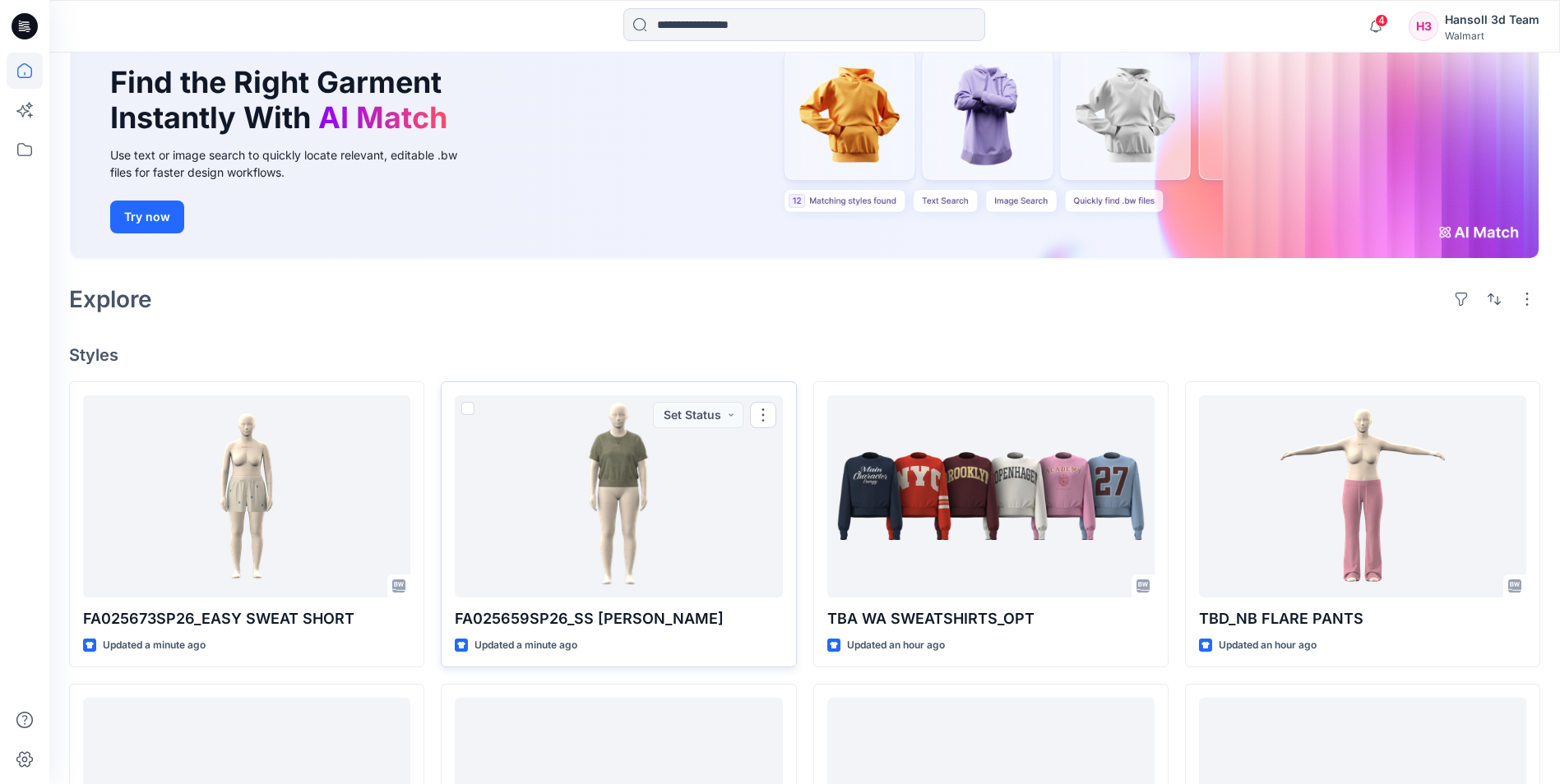
scroll to position [247, 0]
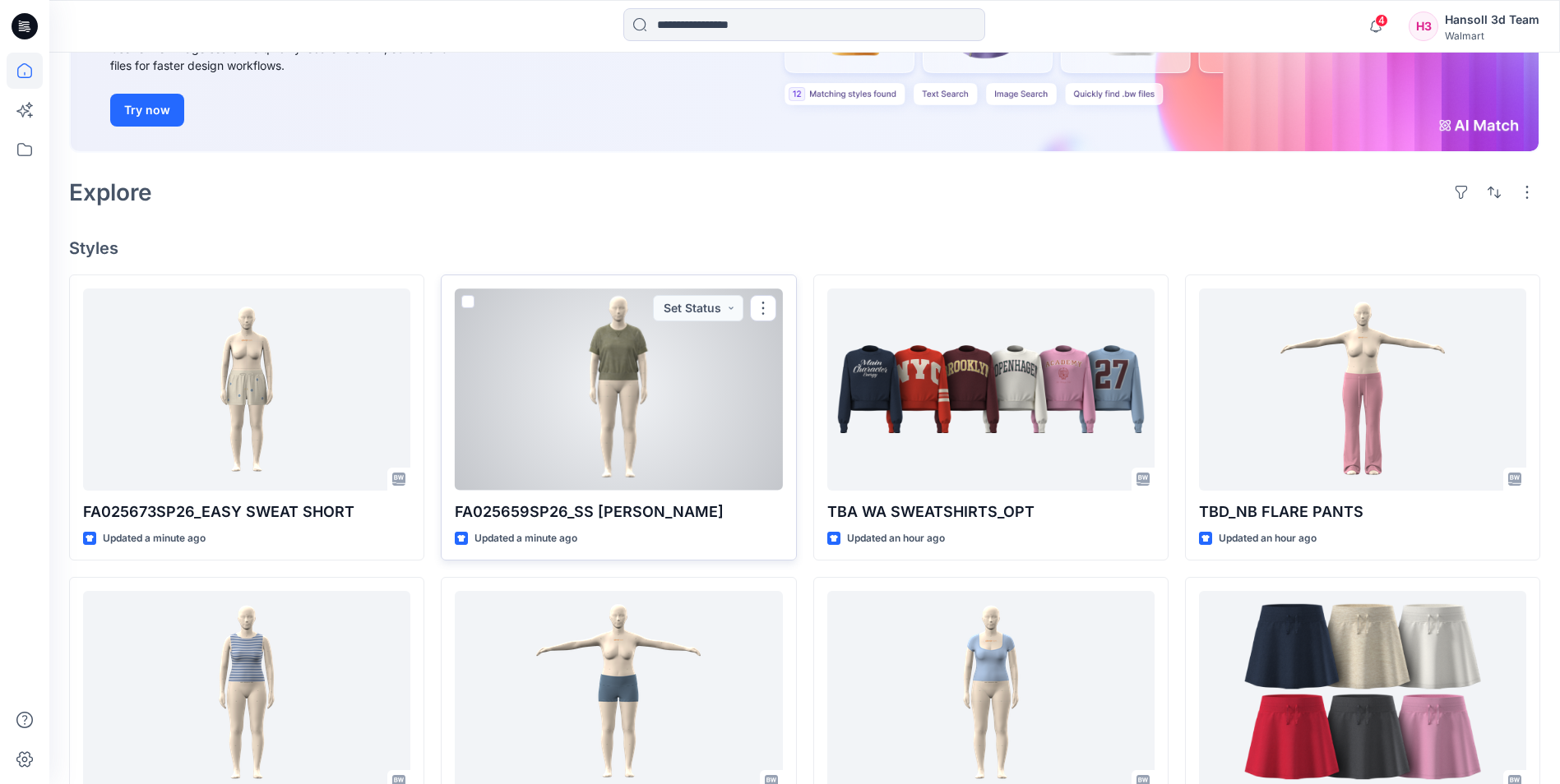
click at [616, 389] on div at bounding box center [619, 389] width 327 height 201
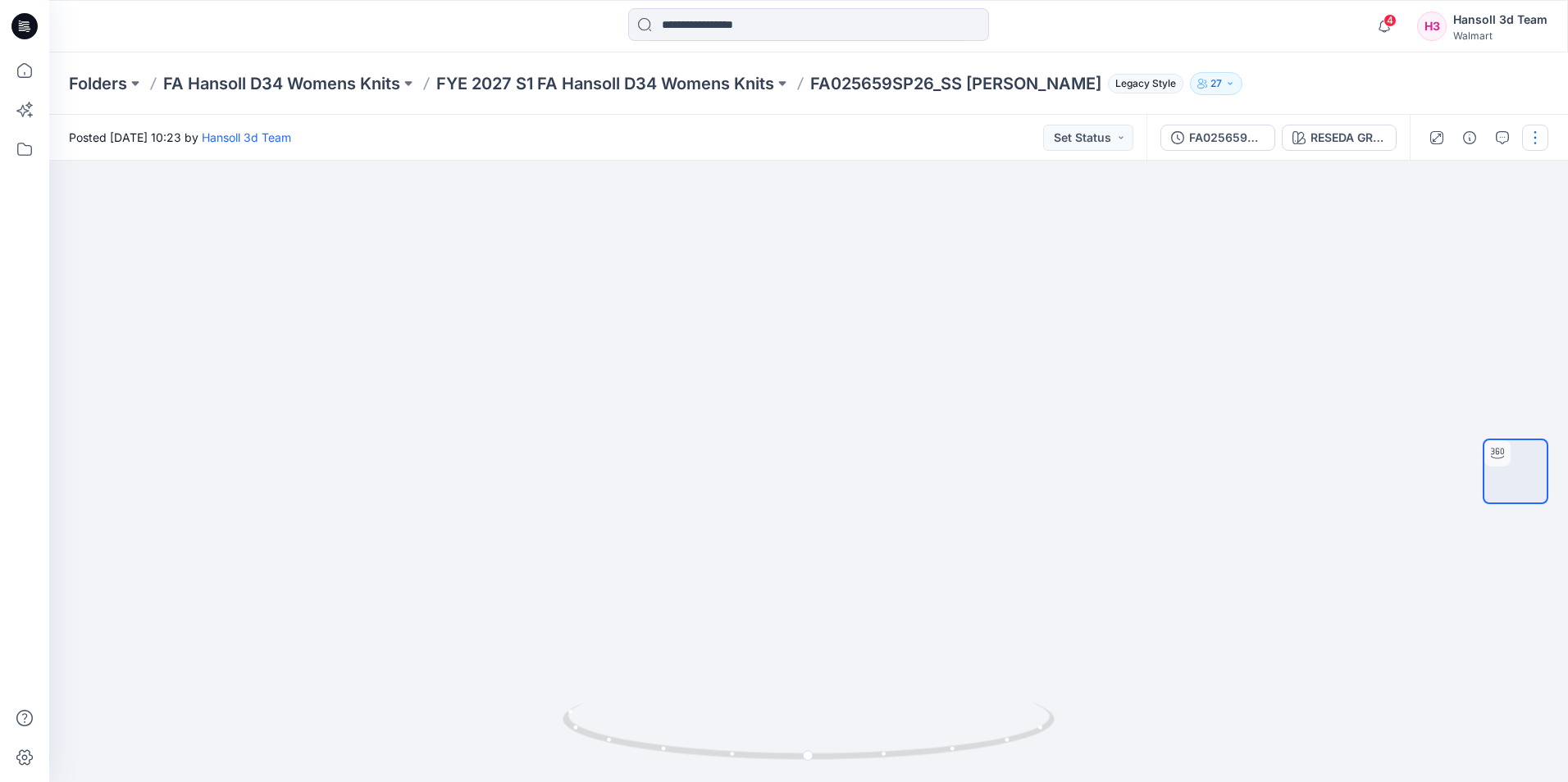
click at [1525, 140] on button "button" at bounding box center [1535, 138] width 26 height 26
click at [1465, 175] on button "Edit" at bounding box center [1465, 176] width 151 height 31
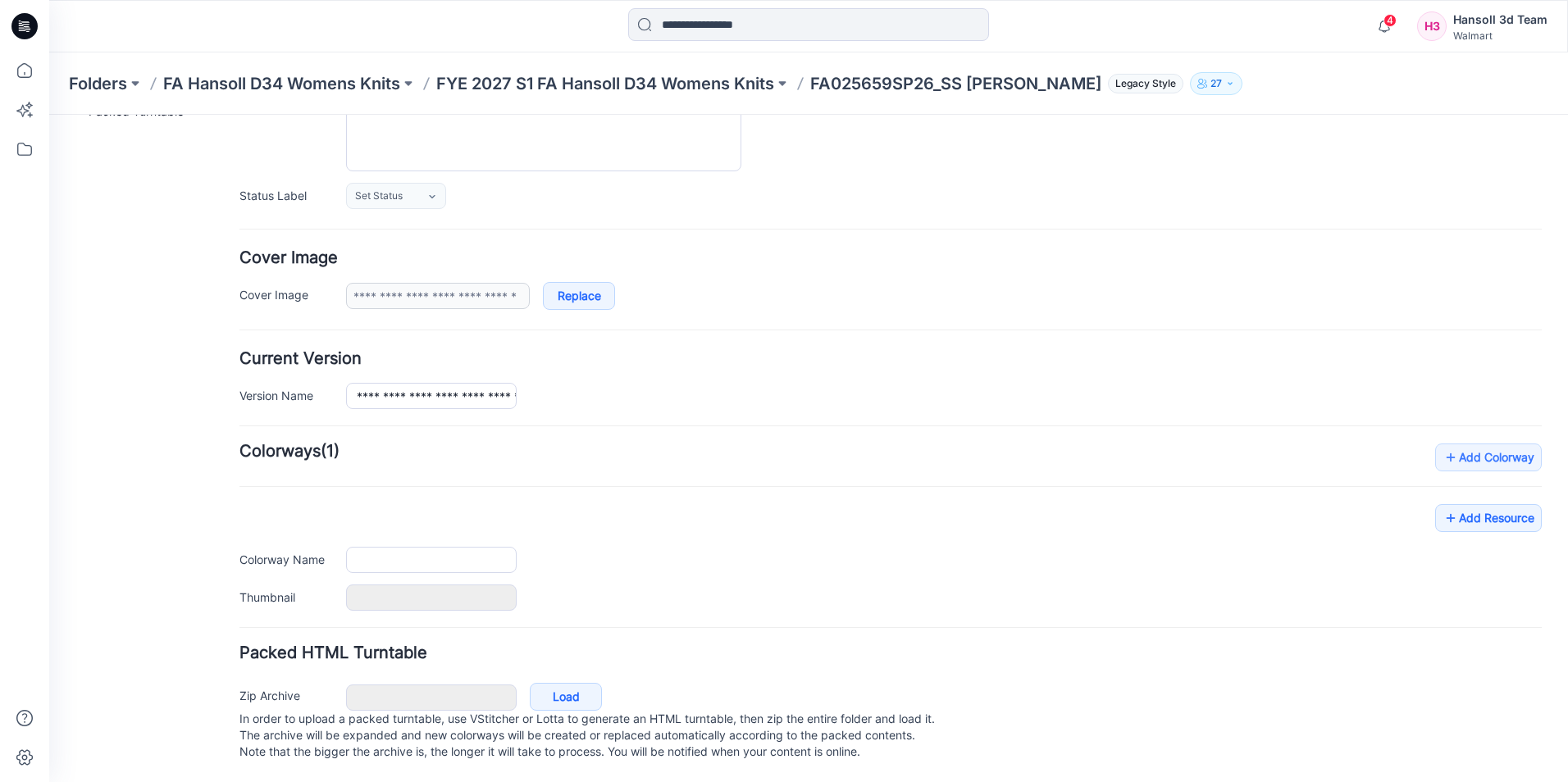
type input "**********"
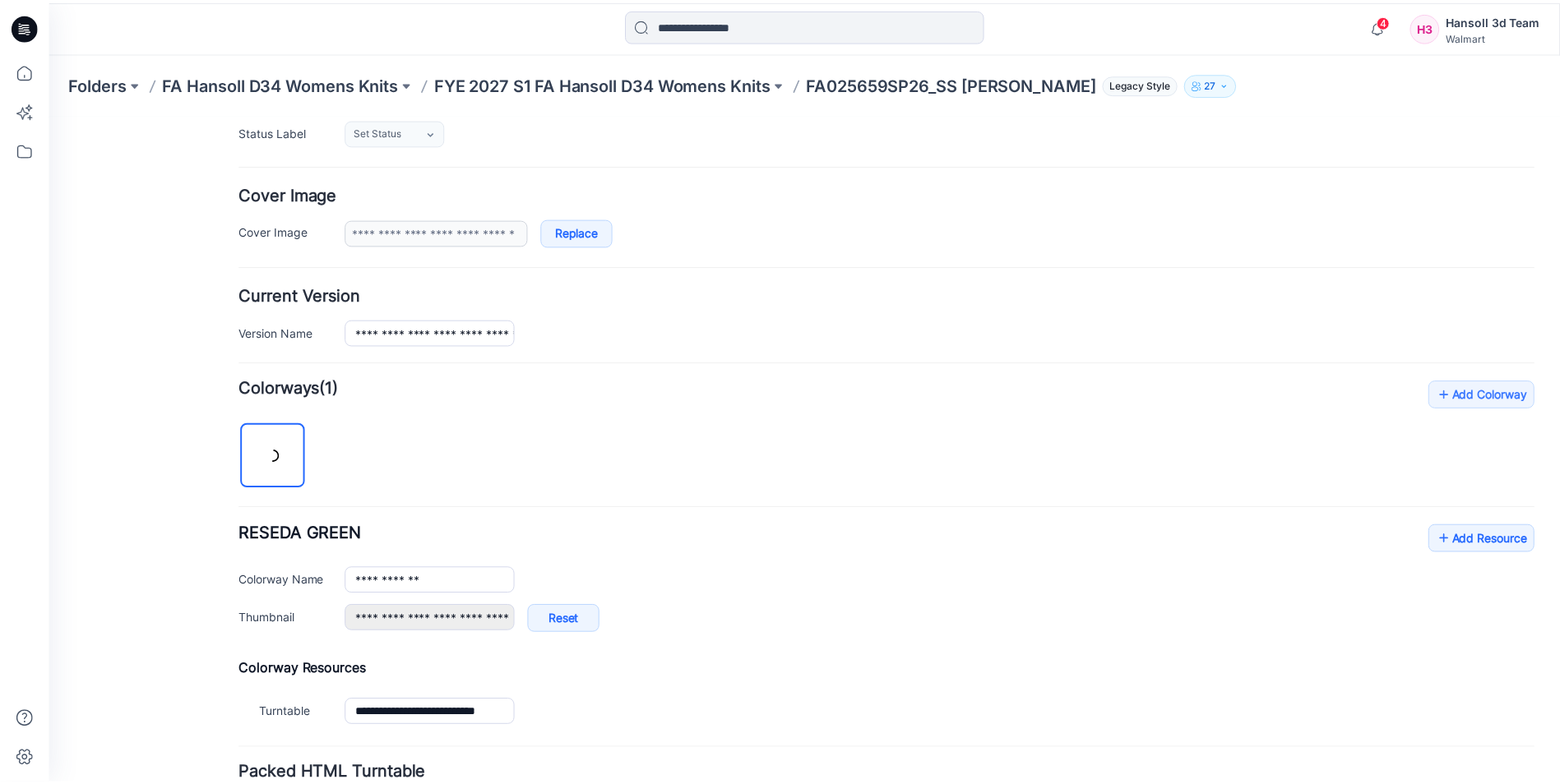
scroll to position [385, 0]
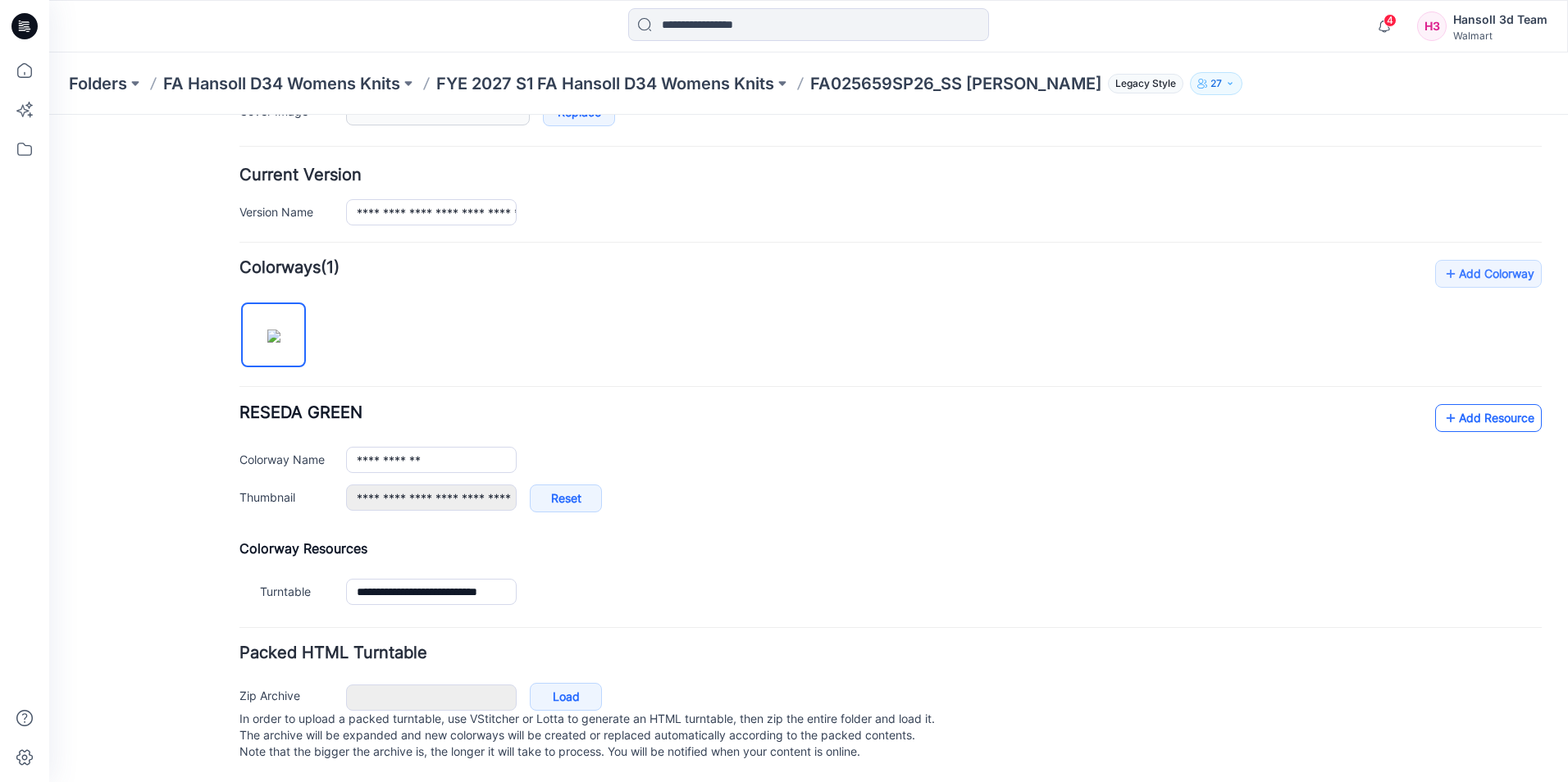
click at [1478, 404] on link "Add Resource" at bounding box center [1488, 418] width 107 height 28
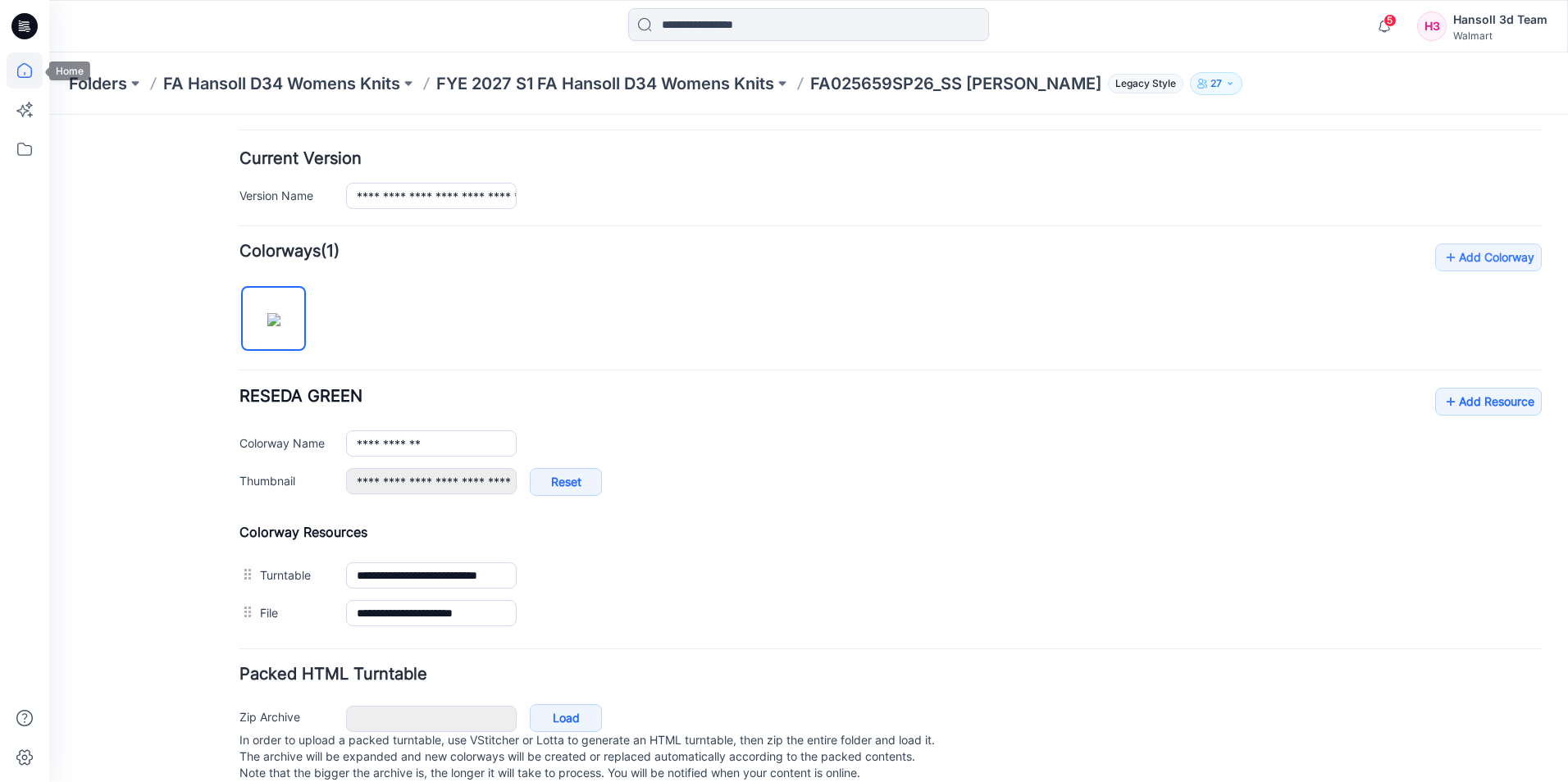
click at [21, 68] on icon at bounding box center [25, 70] width 36 height 36
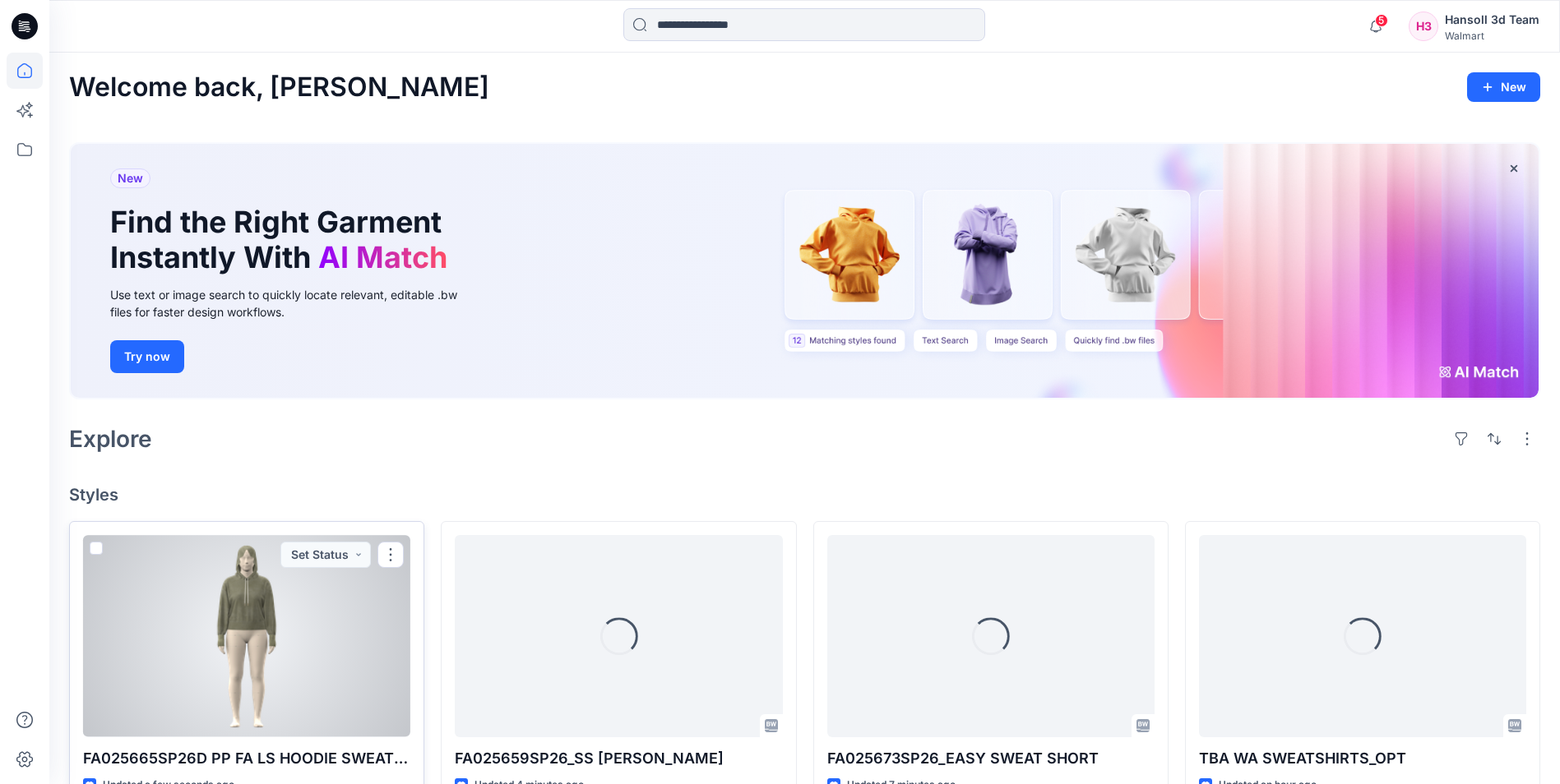
scroll to position [165, 0]
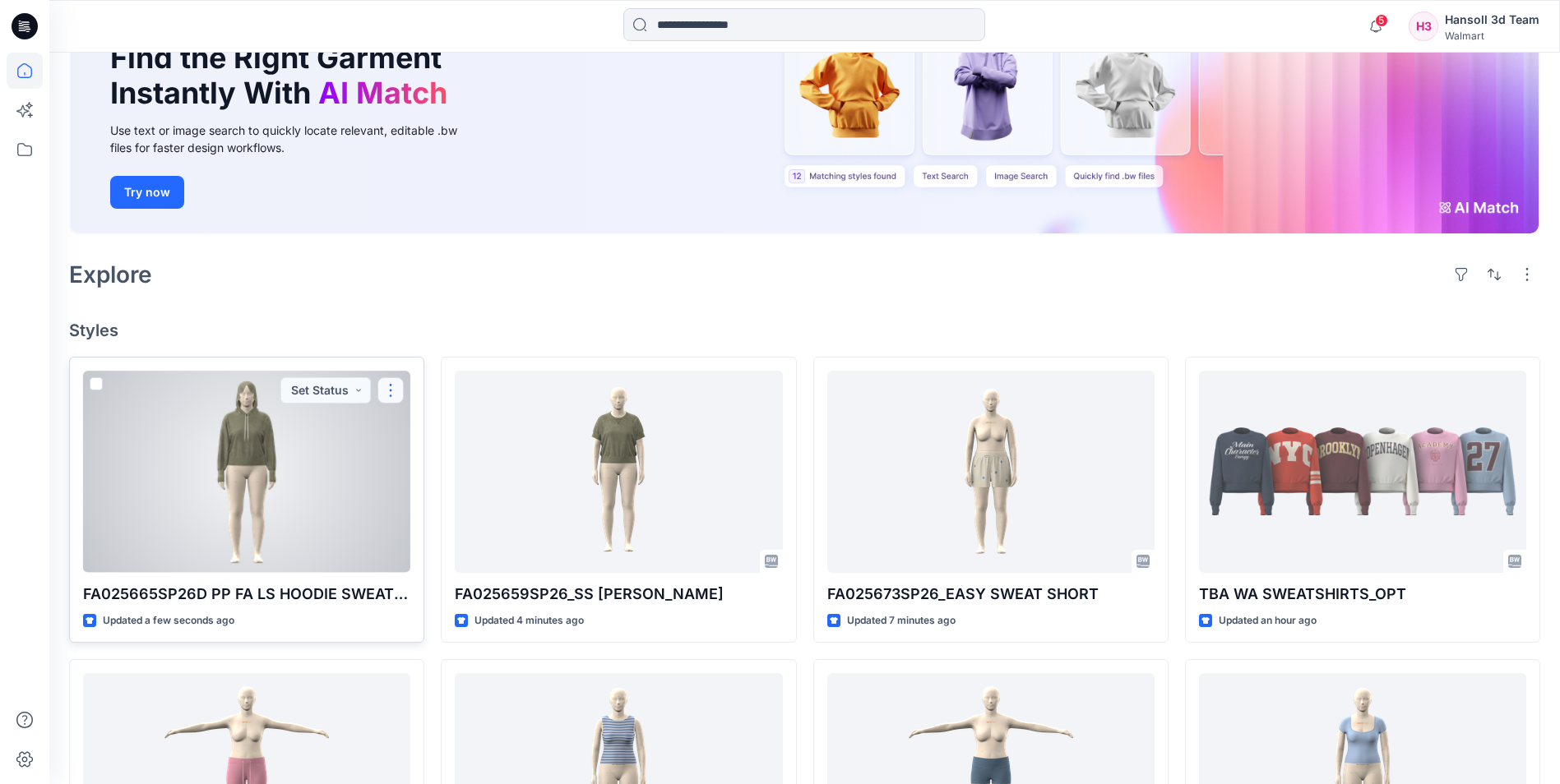
click at [385, 395] on button "button" at bounding box center [390, 390] width 27 height 27
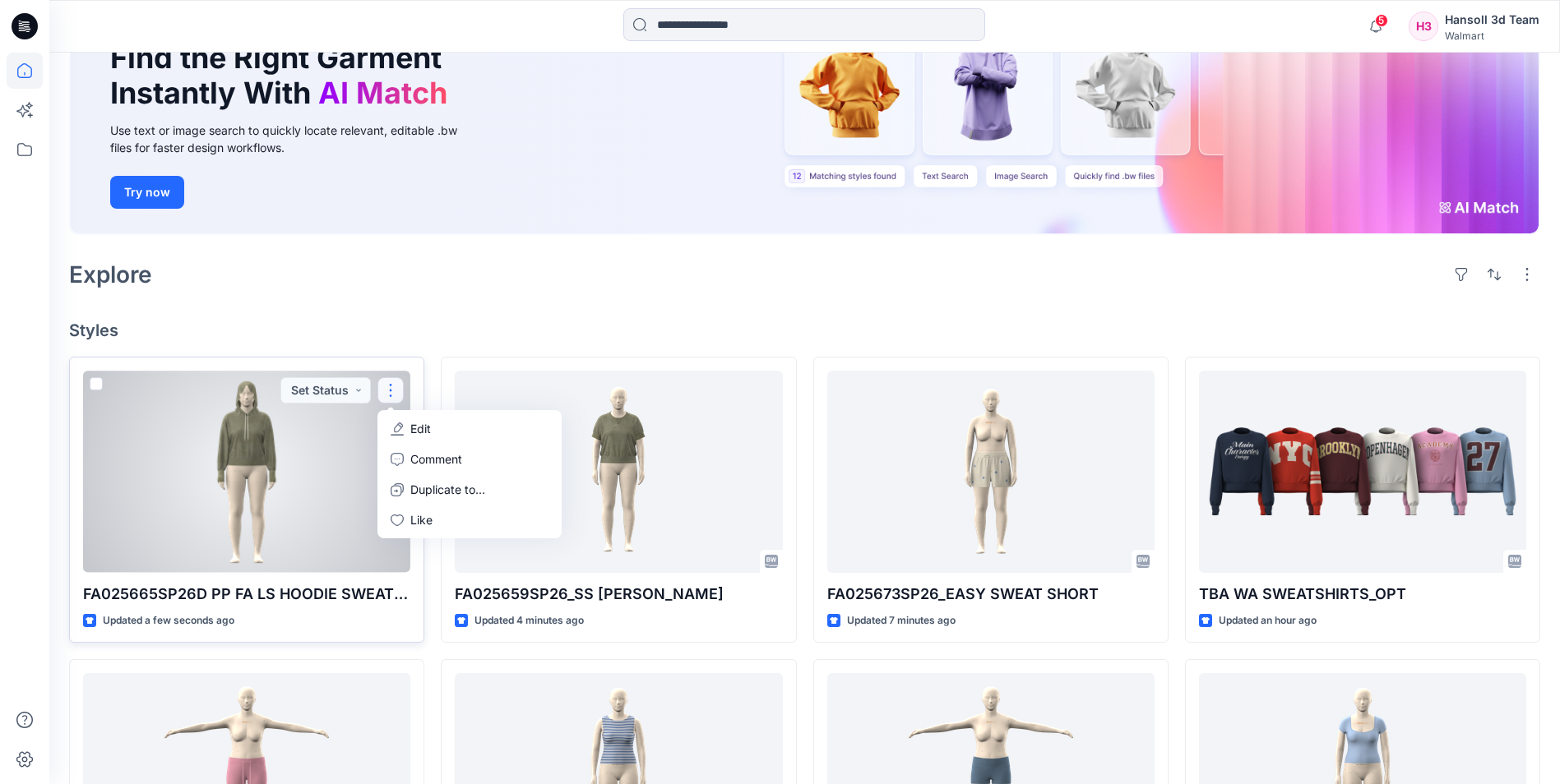
click at [427, 429] on p "Edit" at bounding box center [421, 428] width 21 height 17
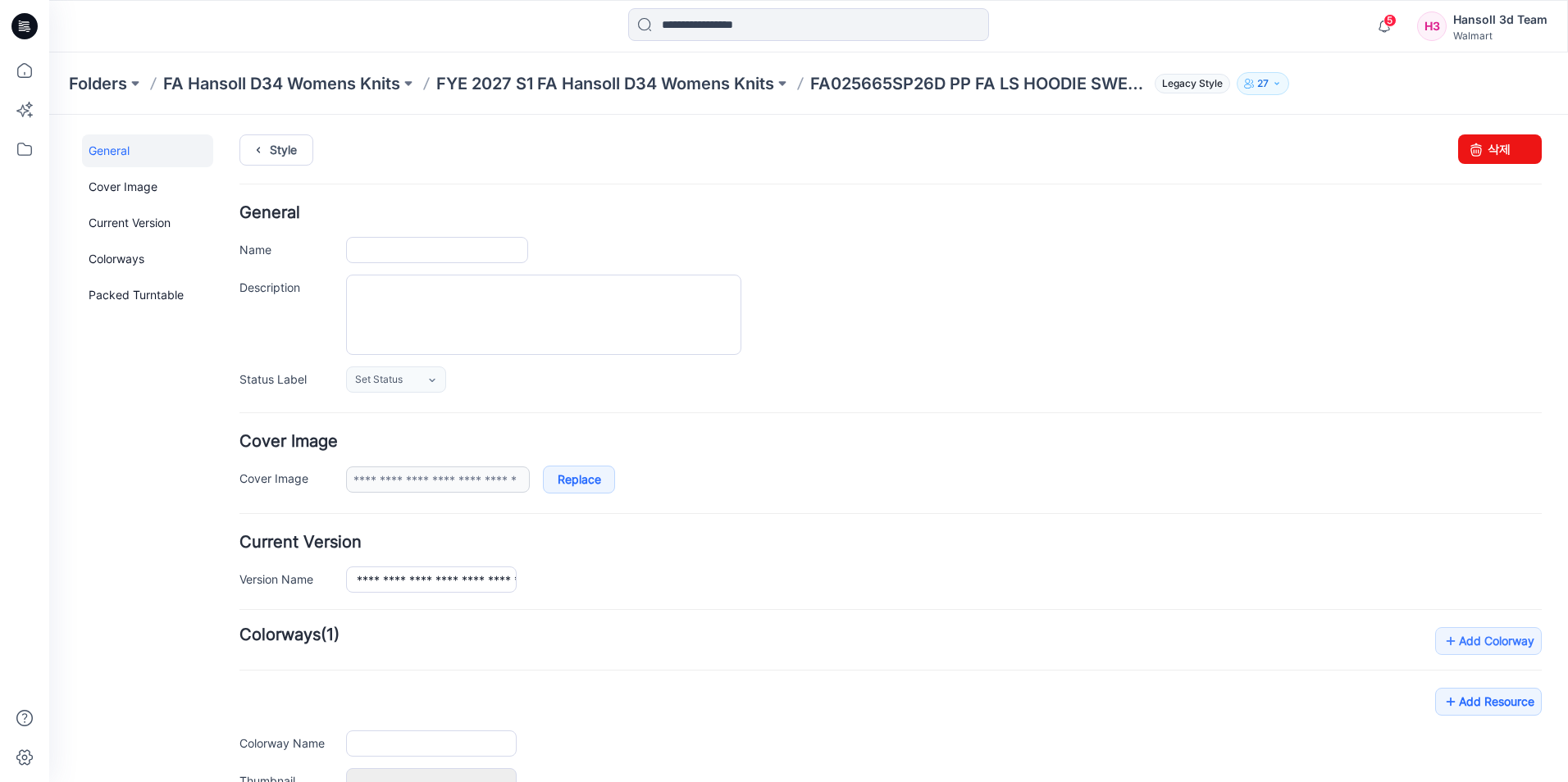
type input "**********"
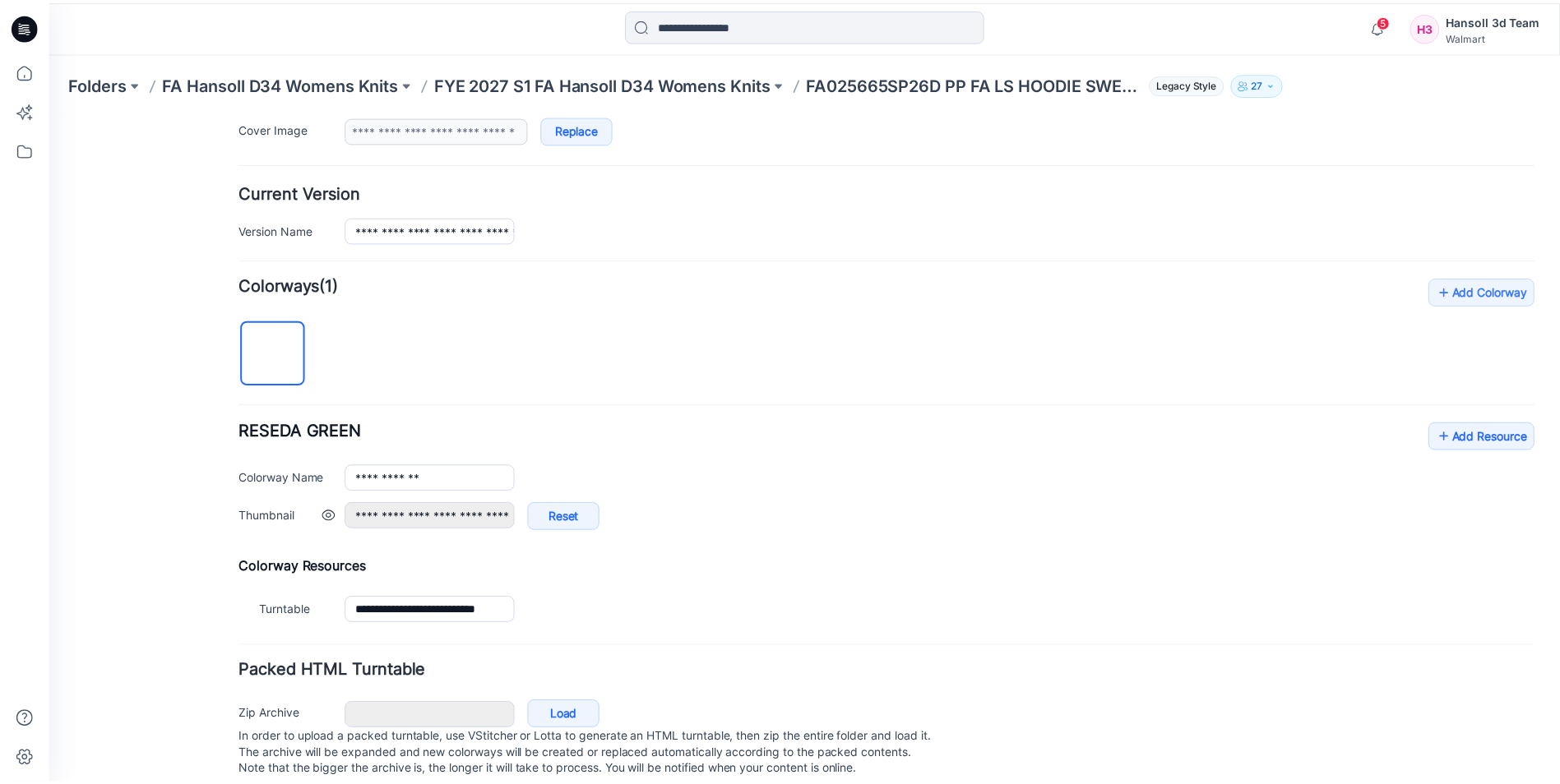
scroll to position [385, 0]
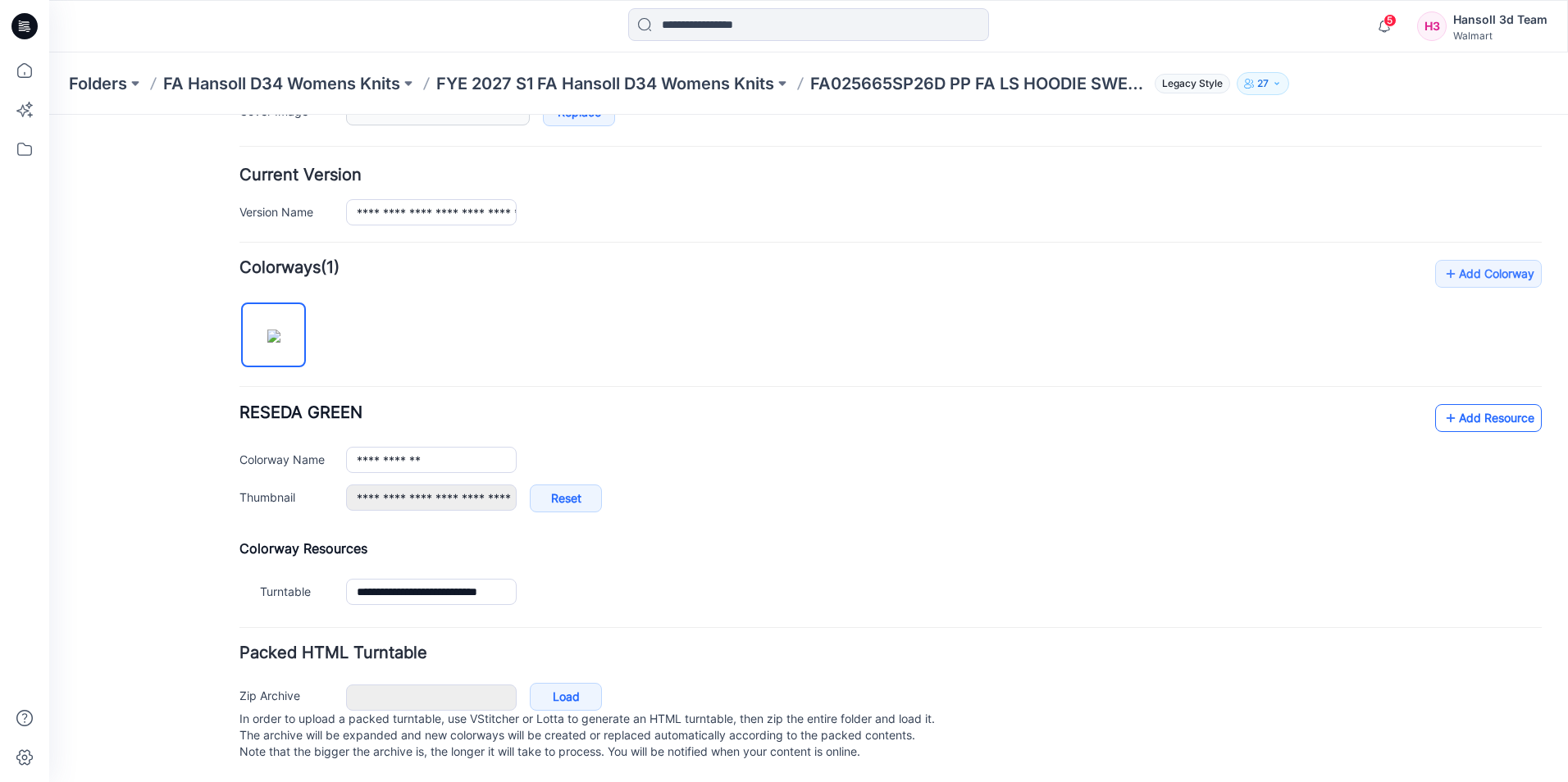
click at [1485, 404] on link "Add Resource" at bounding box center [1488, 418] width 107 height 28
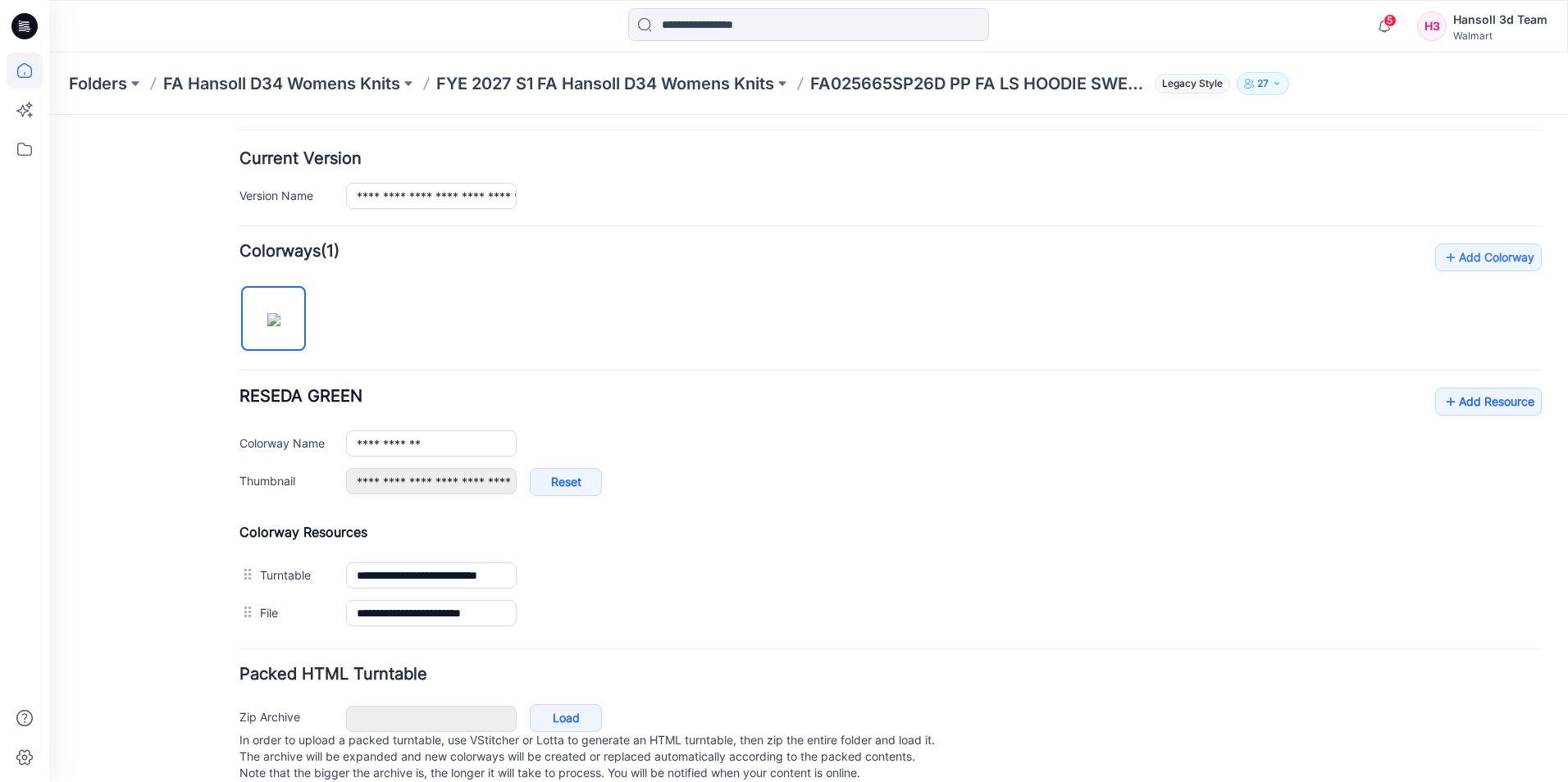
click at [25, 71] on icon at bounding box center [25, 70] width 36 height 36
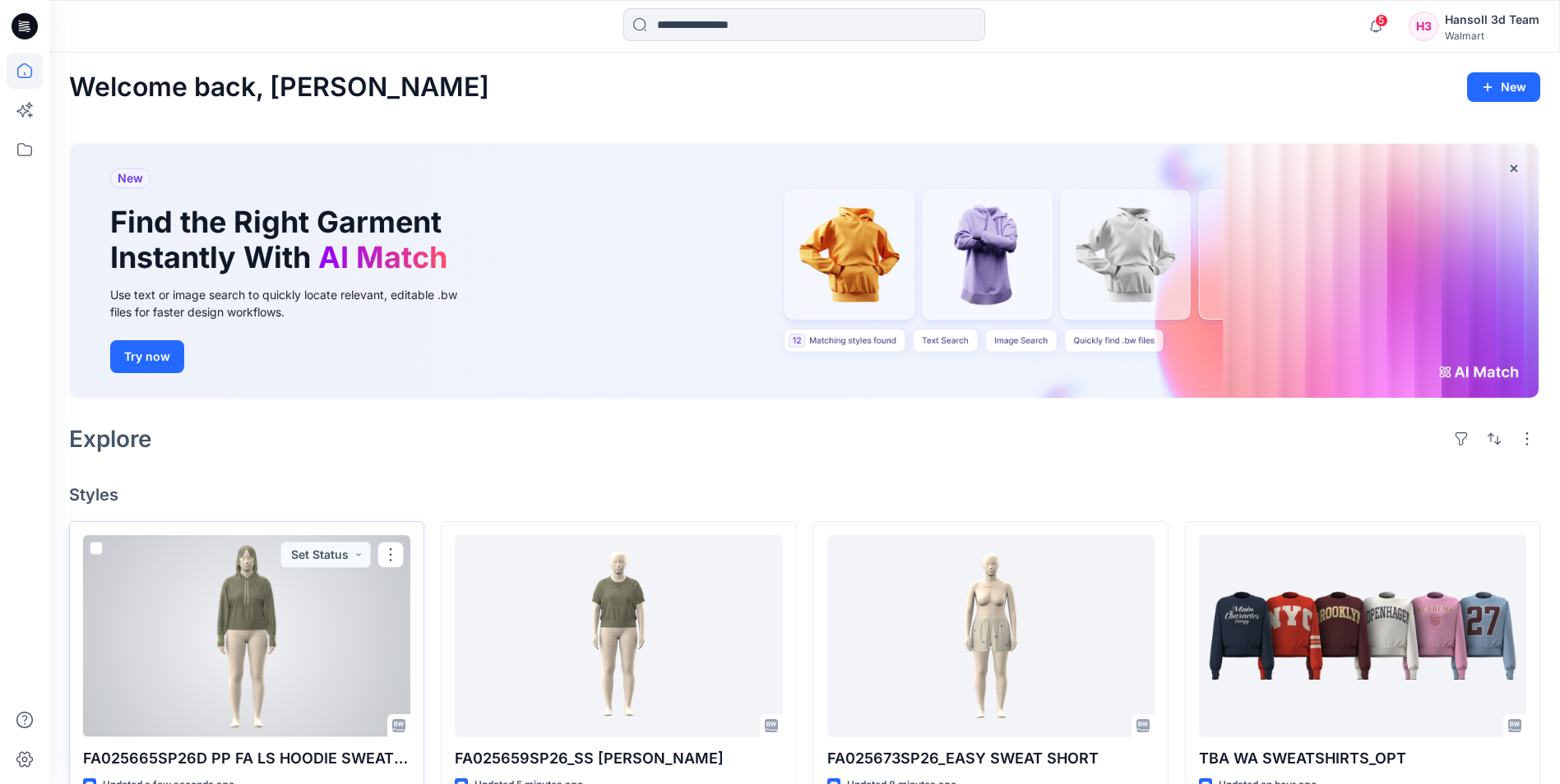
click at [256, 600] on div at bounding box center [247, 636] width 327 height 201
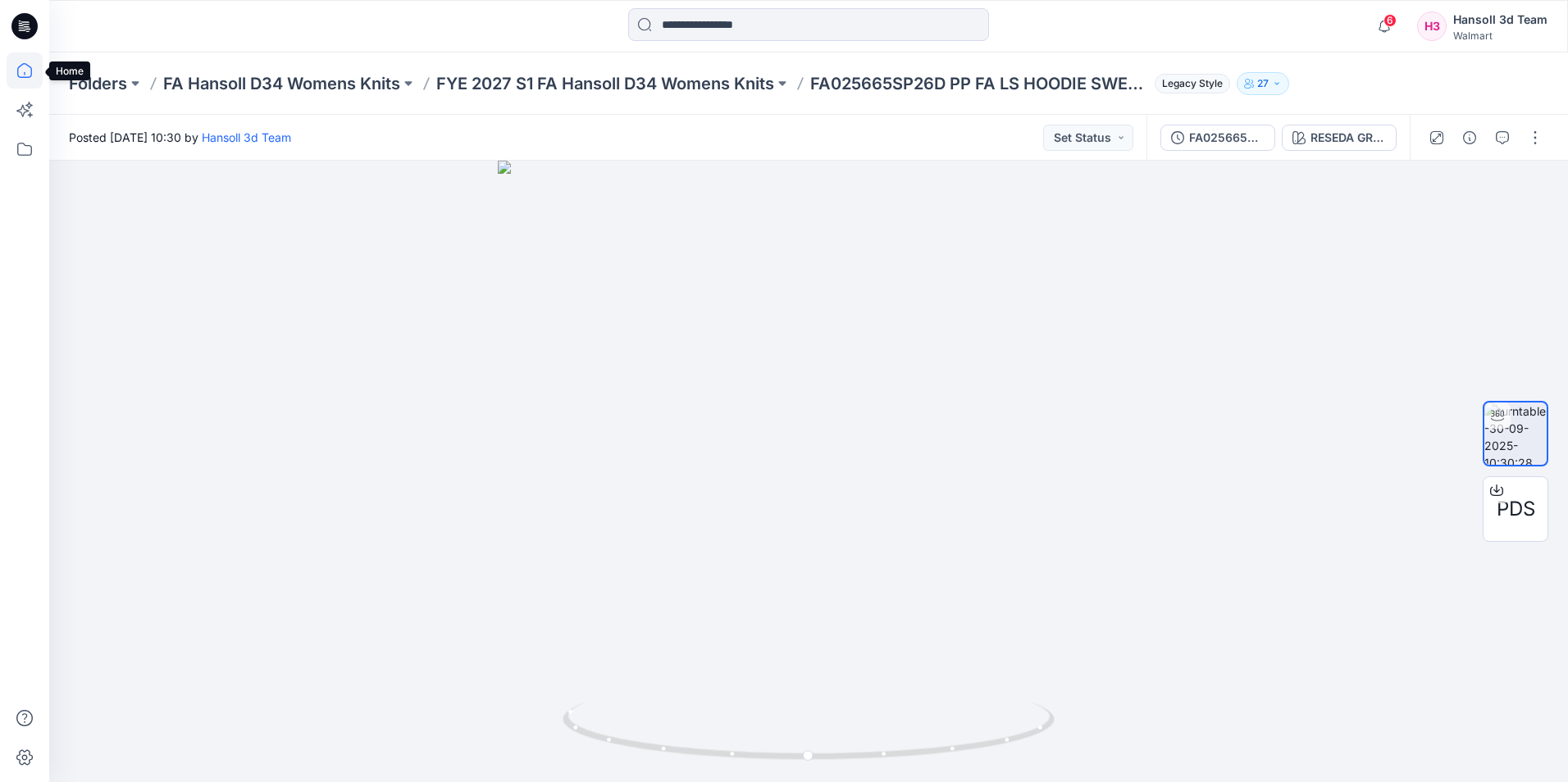
click at [38, 70] on icon at bounding box center [25, 70] width 36 height 36
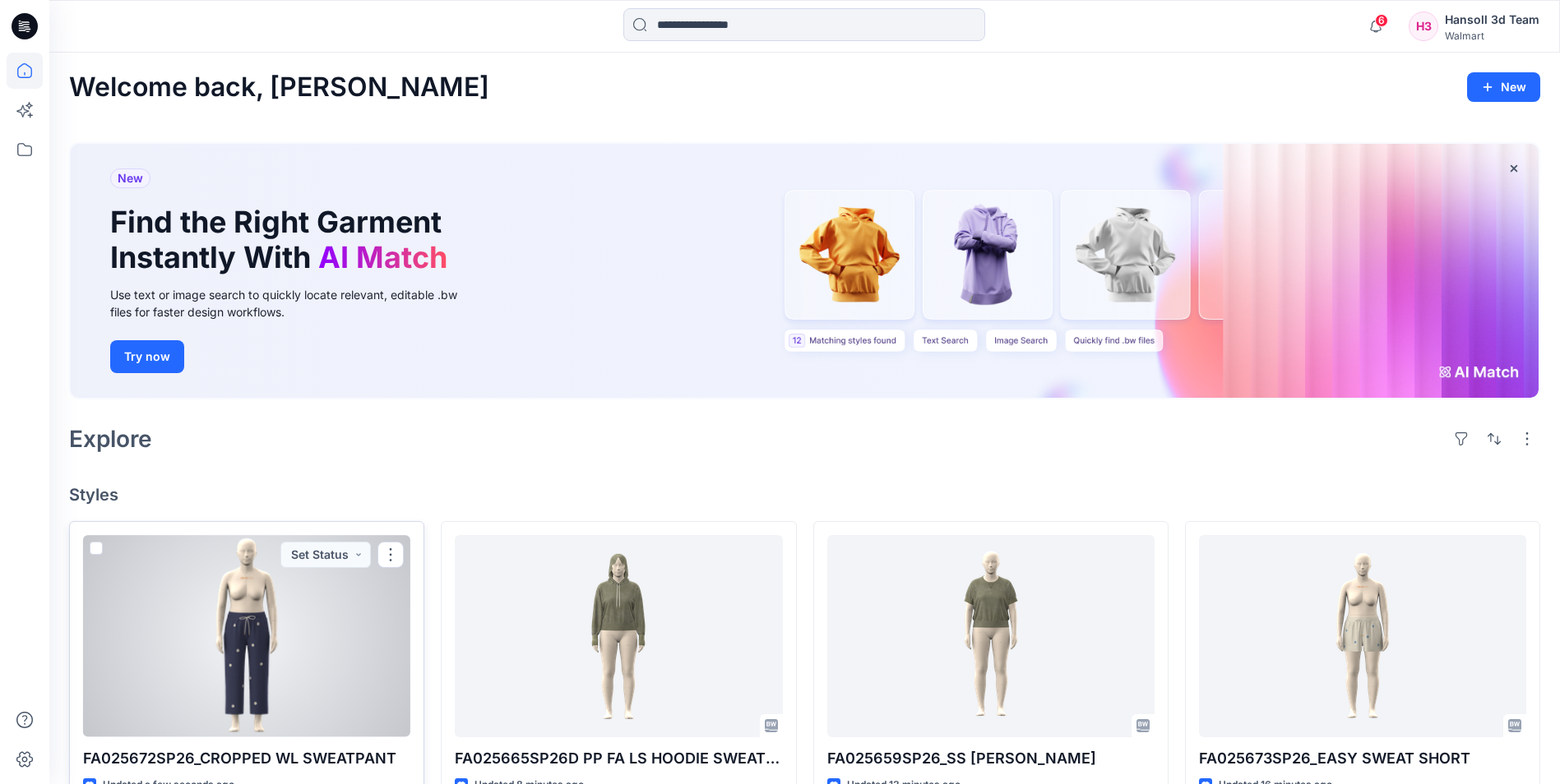
scroll to position [82, 0]
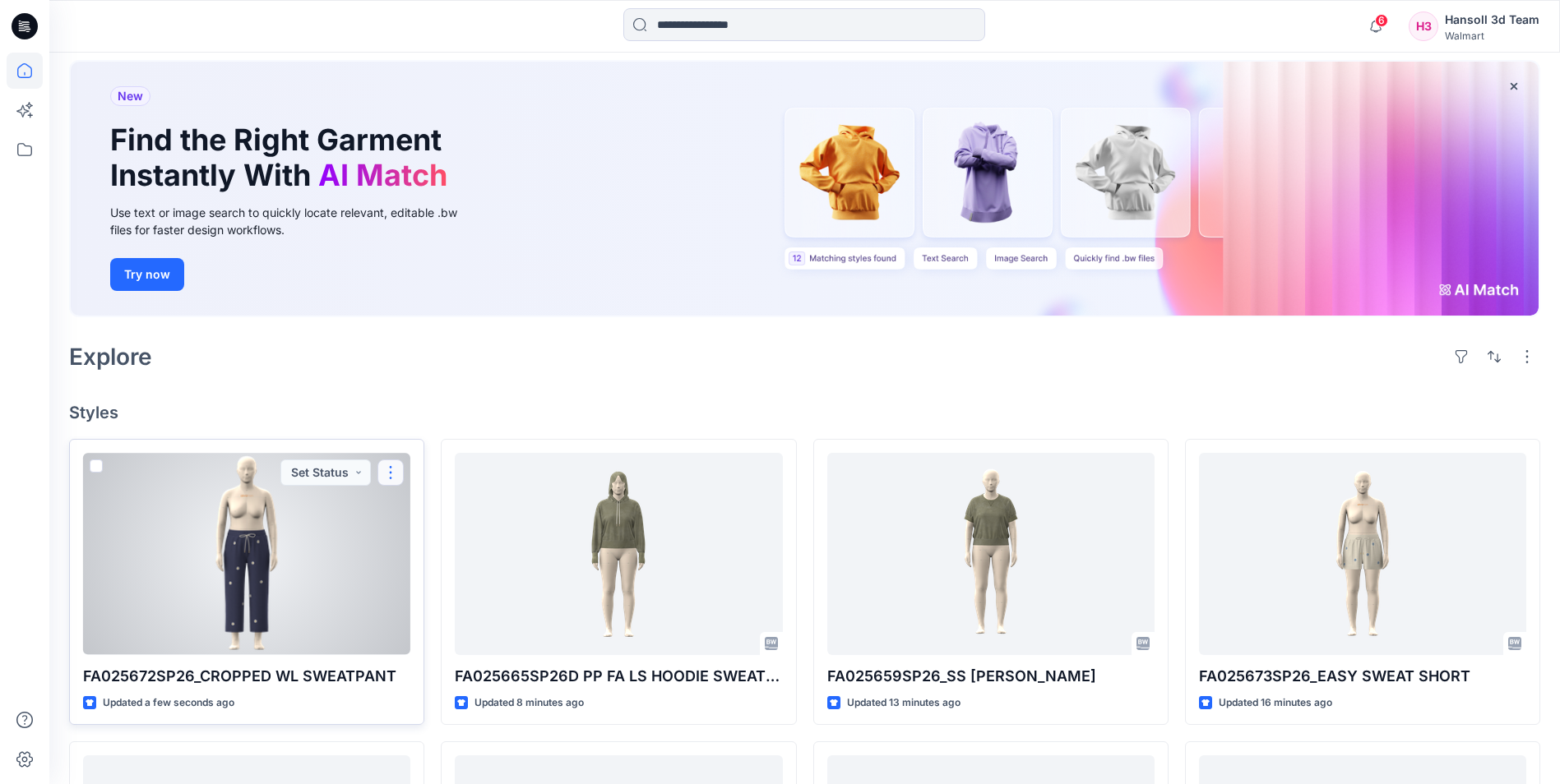
click at [393, 465] on button "button" at bounding box center [390, 472] width 27 height 27
click at [449, 512] on button "Edit" at bounding box center [469, 512] width 177 height 31
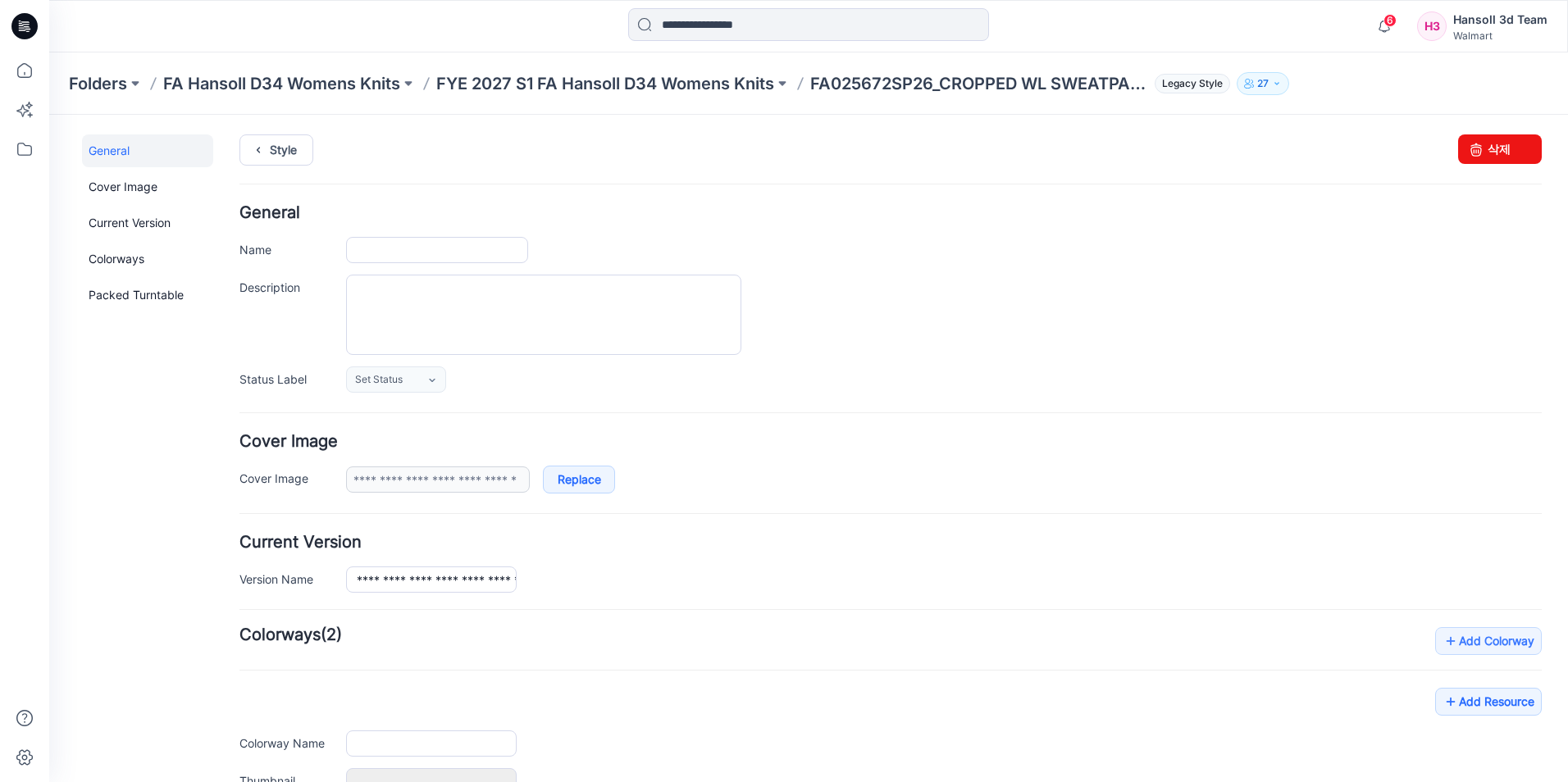
type input "**********"
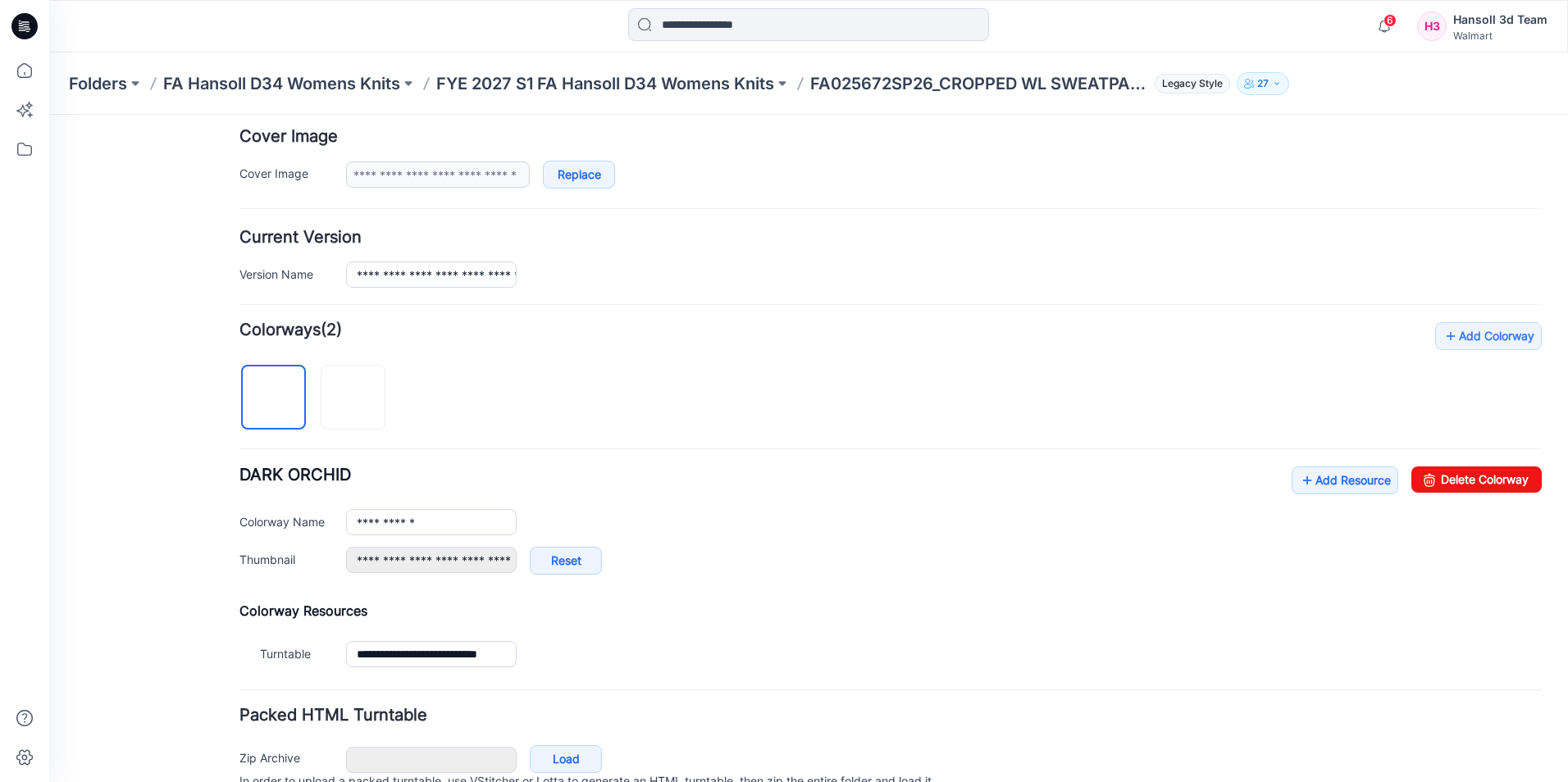
scroll to position [384, 0]
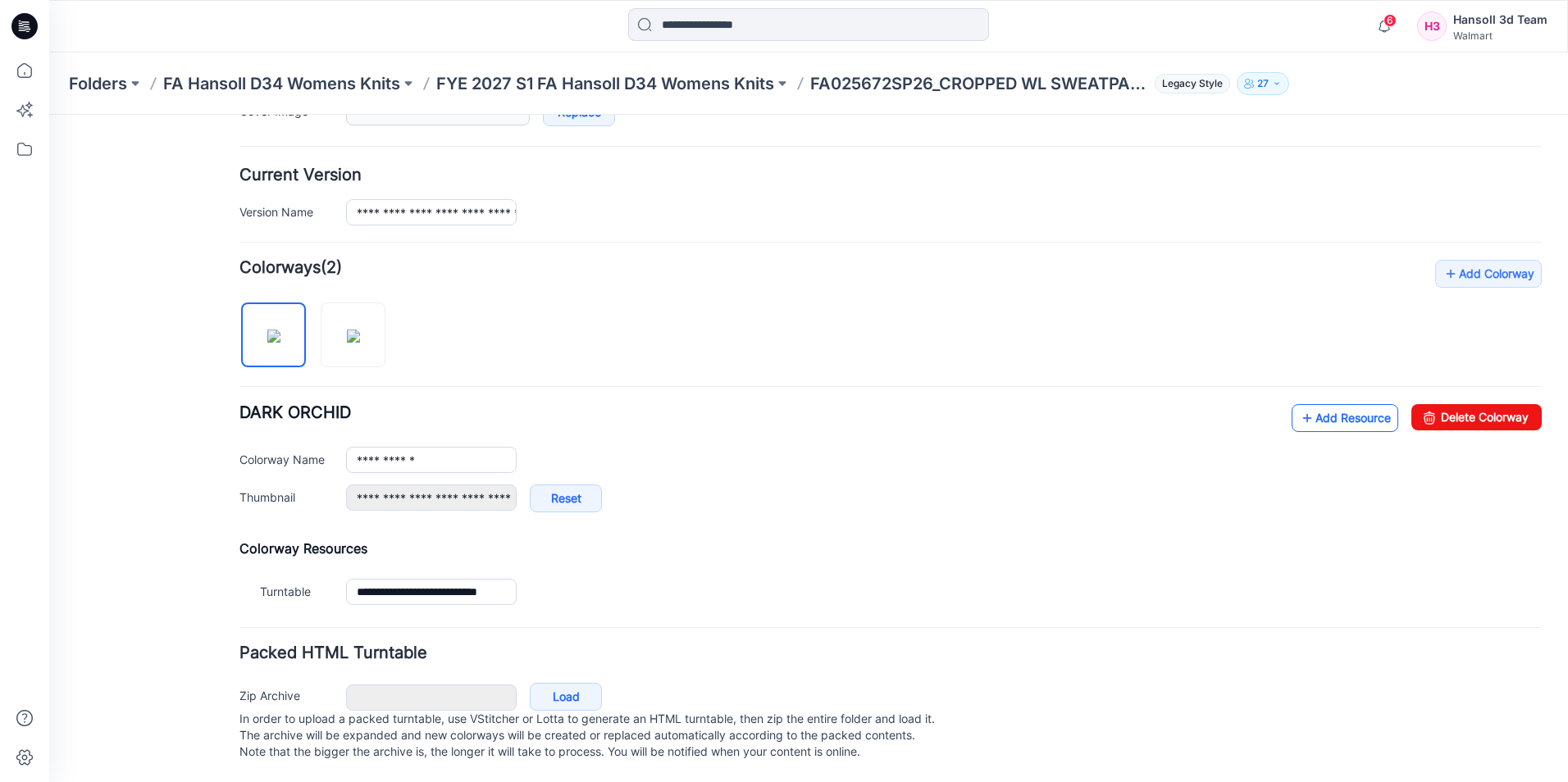
click at [1329, 404] on link "Add Resource" at bounding box center [1344, 418] width 107 height 28
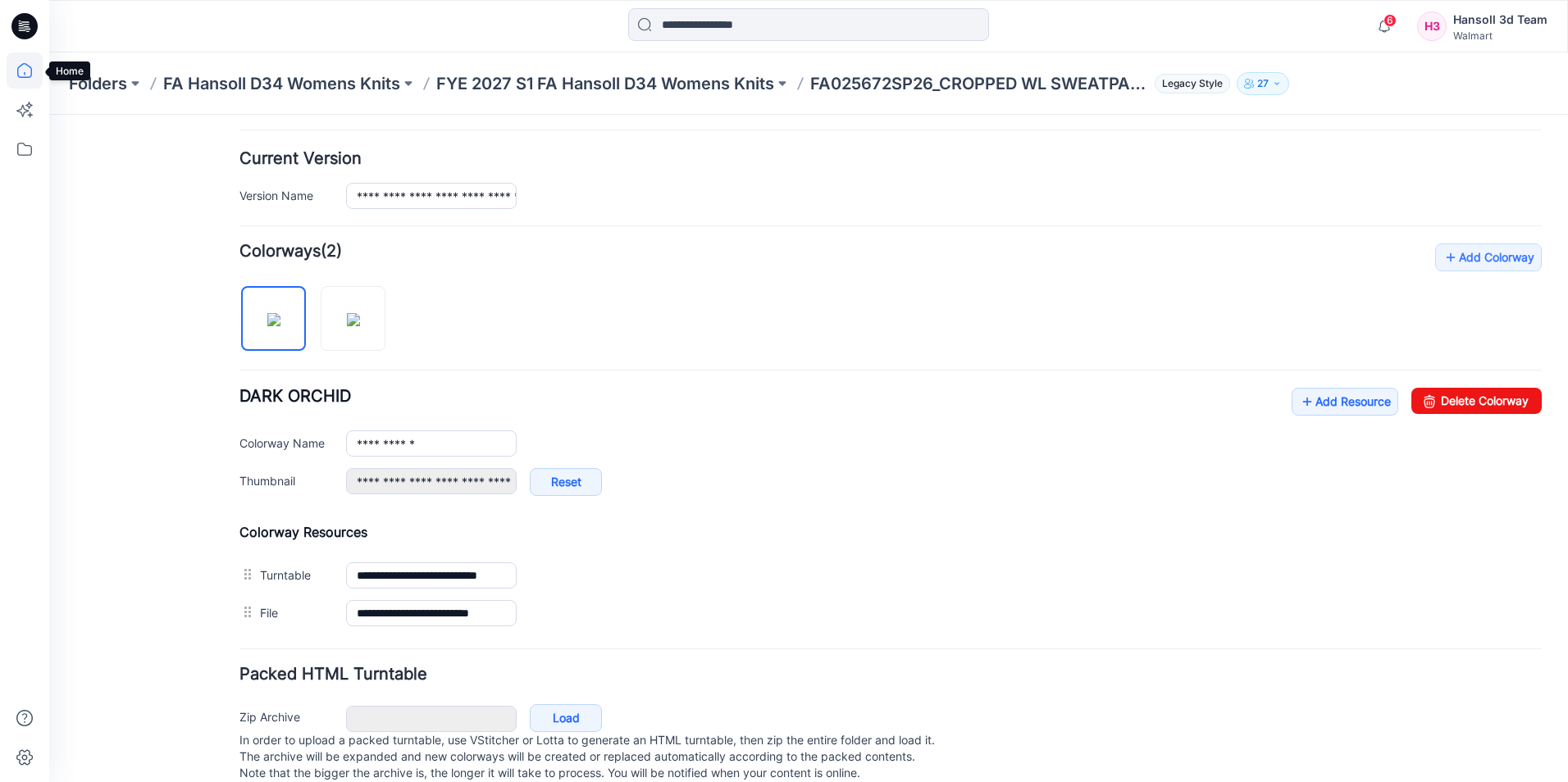
click at [18, 69] on icon at bounding box center [24, 70] width 15 height 15
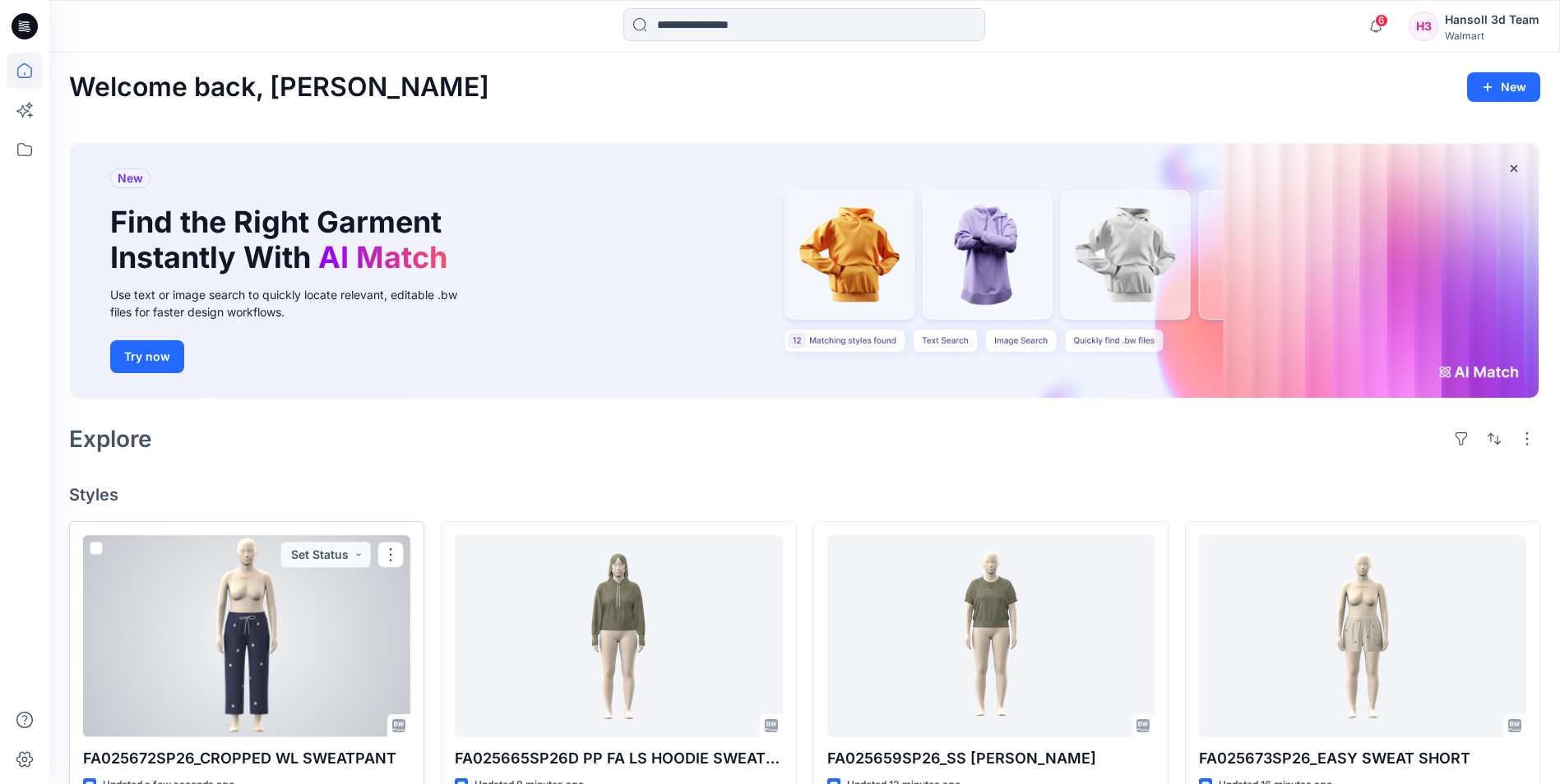
click at [248, 623] on div at bounding box center [247, 636] width 327 height 201
